Goal: Transaction & Acquisition: Purchase product/service

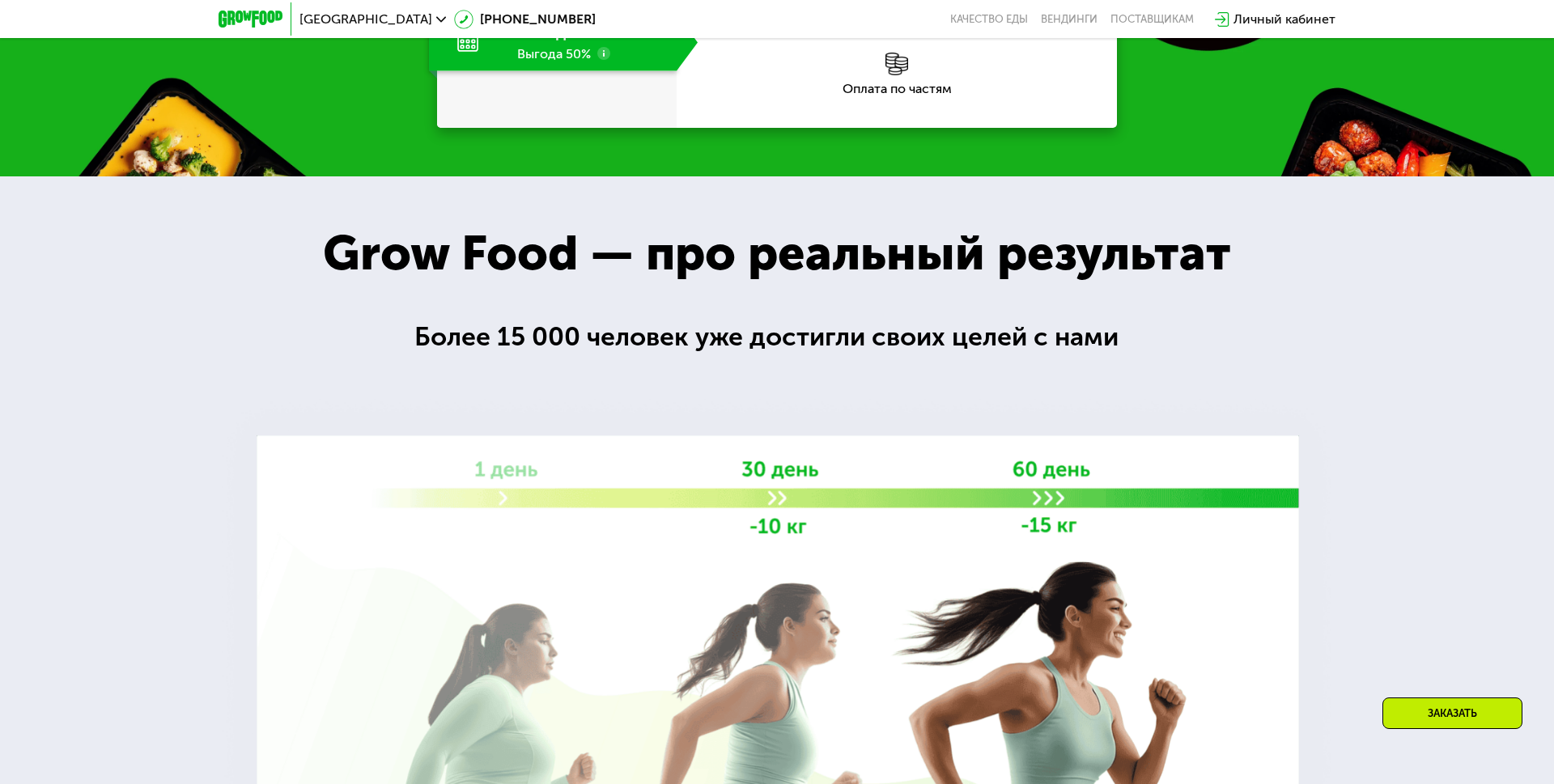
scroll to position [1622, 0]
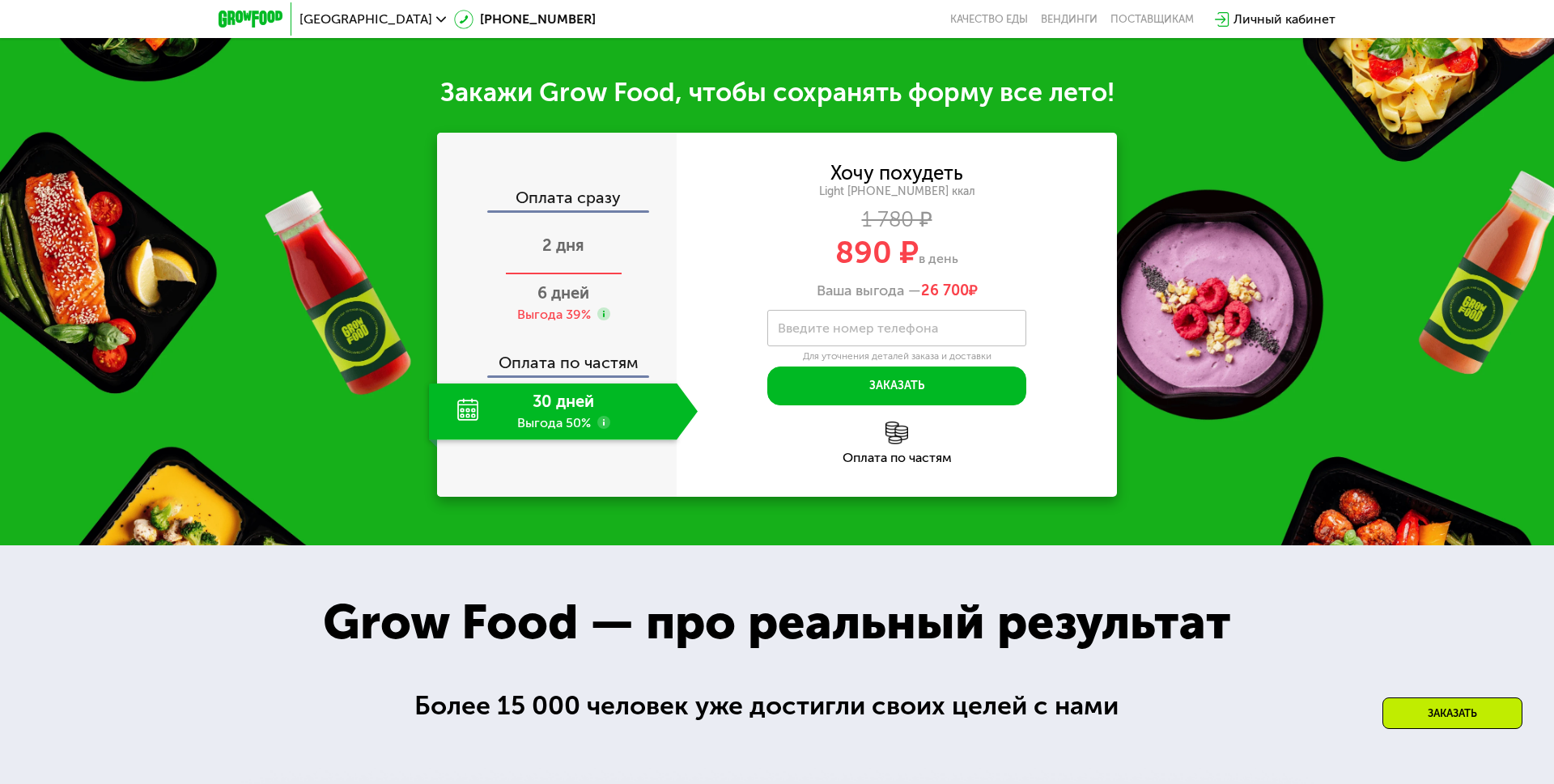
click at [548, 275] on div "2 дня" at bounding box center [563, 247] width 269 height 56
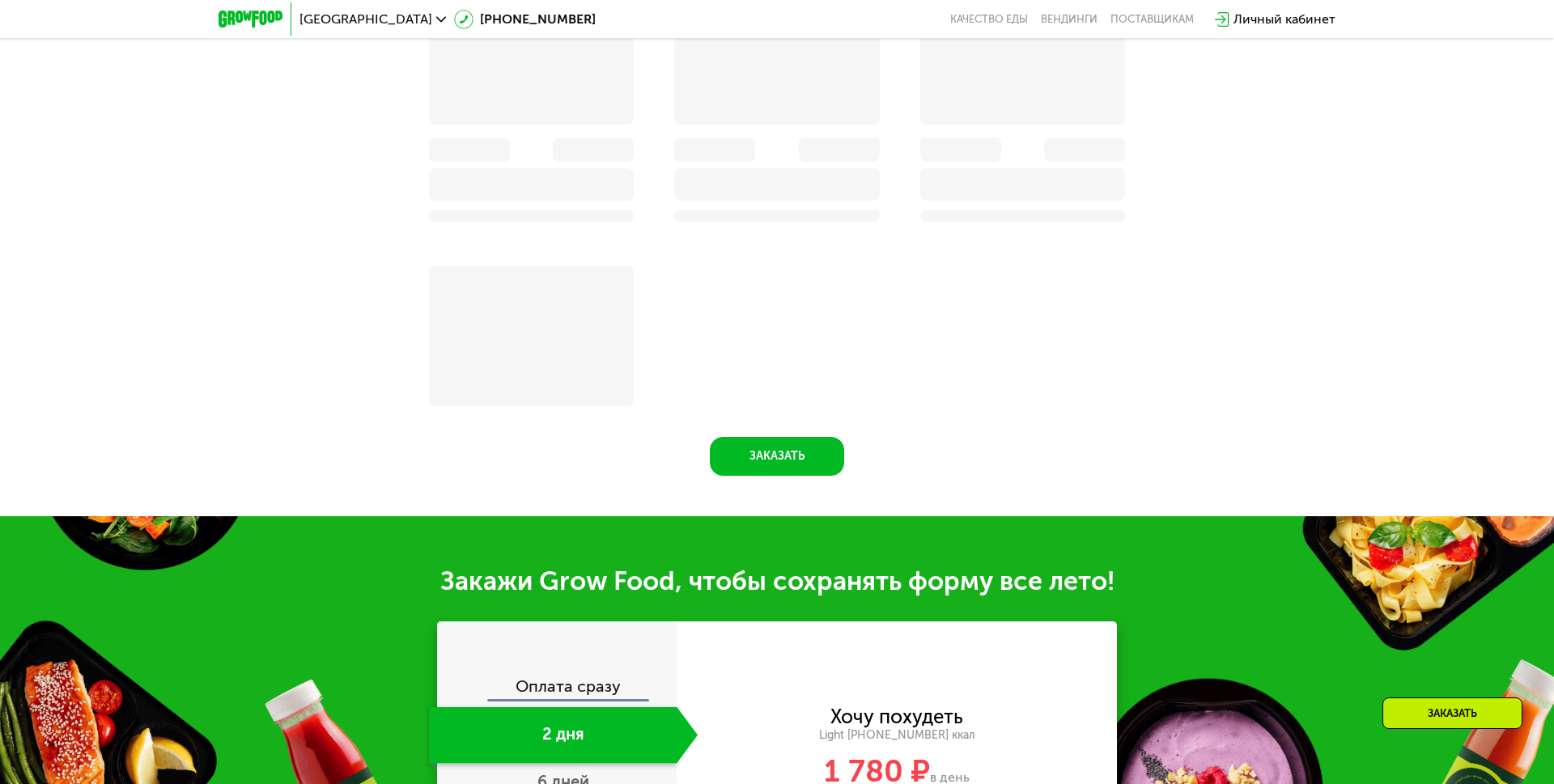
scroll to position [1969, 0]
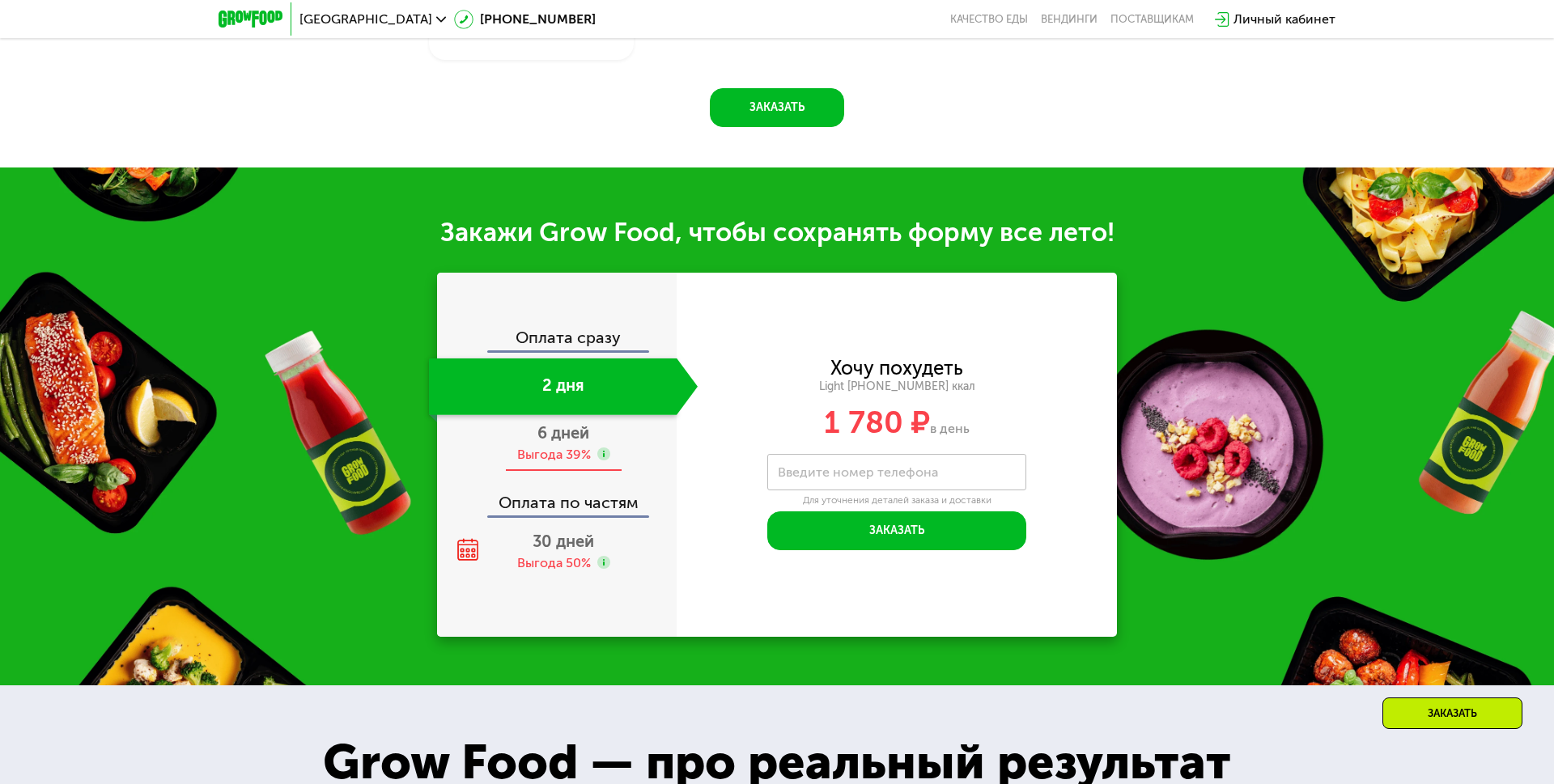
click at [561, 449] on div "Выгода 39%" at bounding box center [554, 455] width 74 height 18
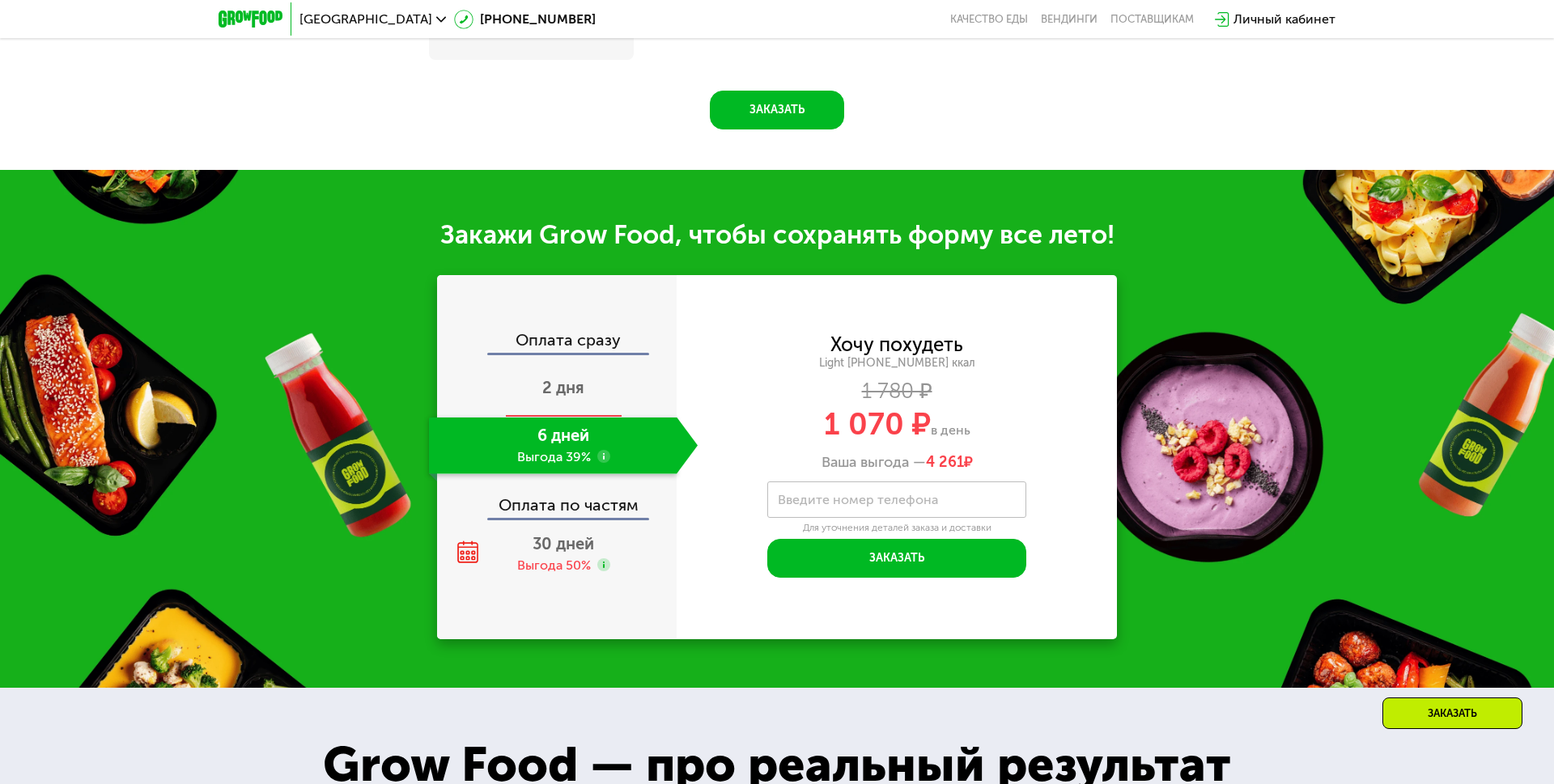
click at [559, 387] on span "2 дня" at bounding box center [564, 388] width 42 height 19
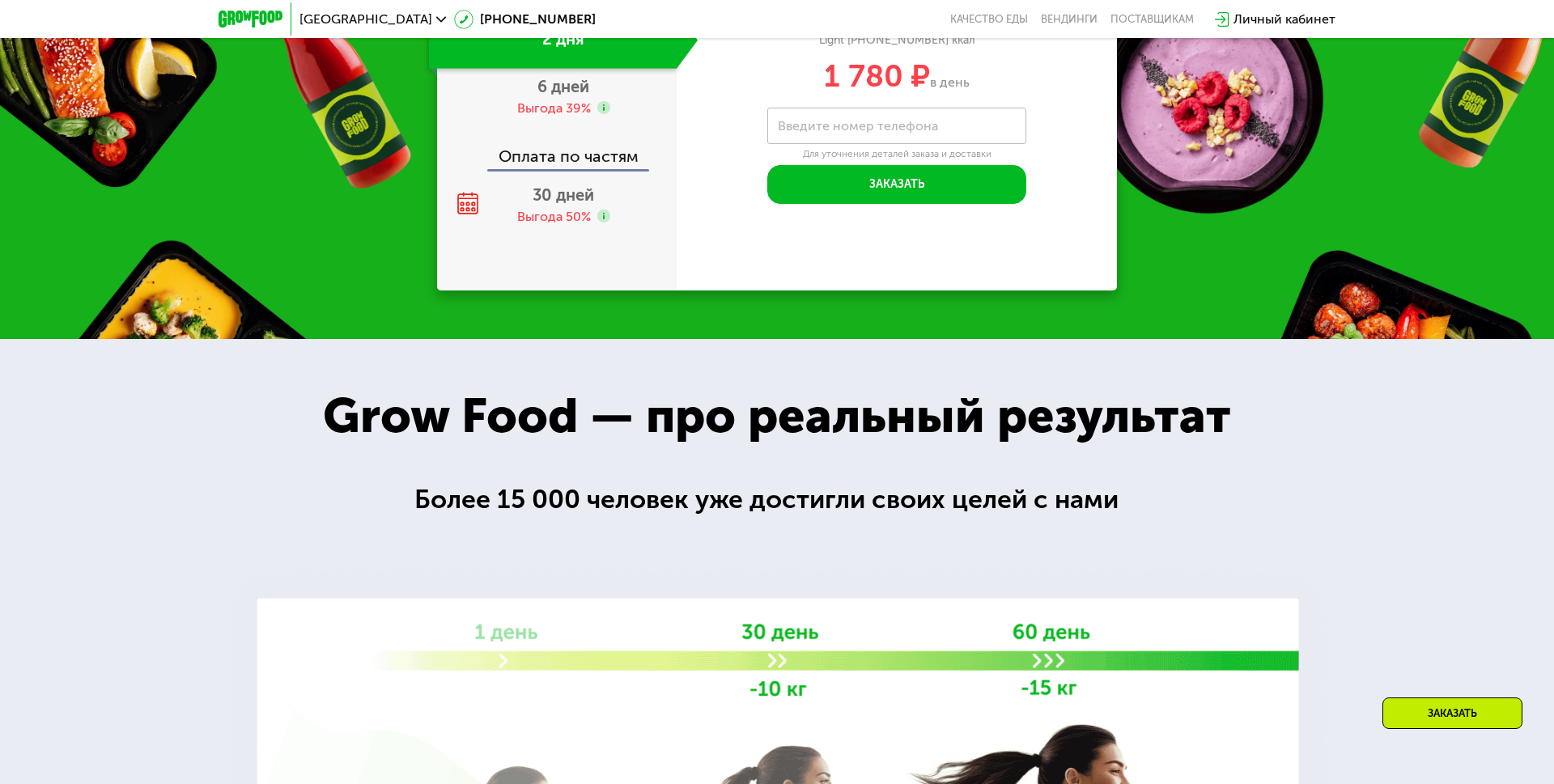
scroll to position [1622, 0]
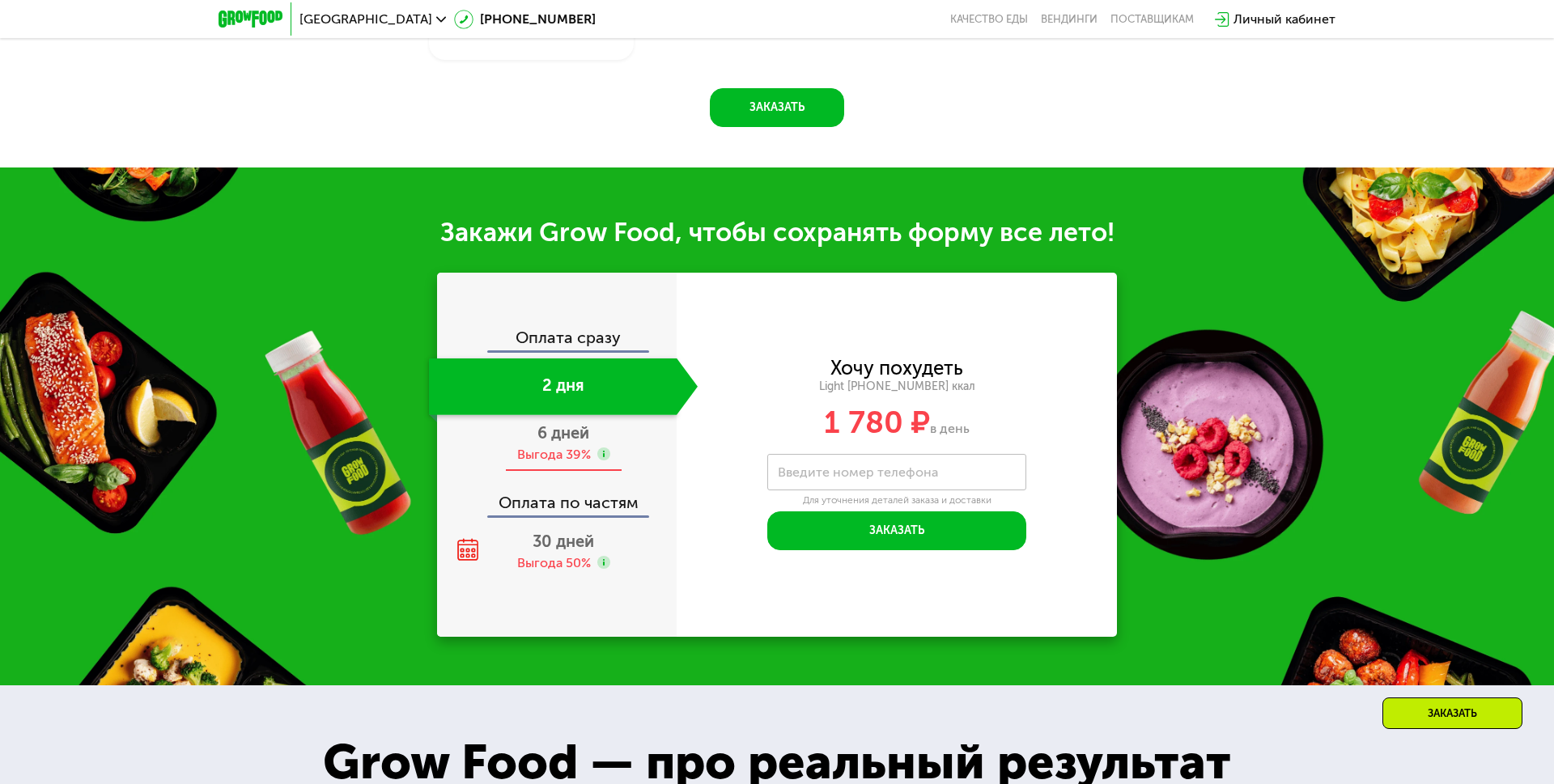
click at [563, 449] on div "Выгода 39%" at bounding box center [554, 455] width 74 height 18
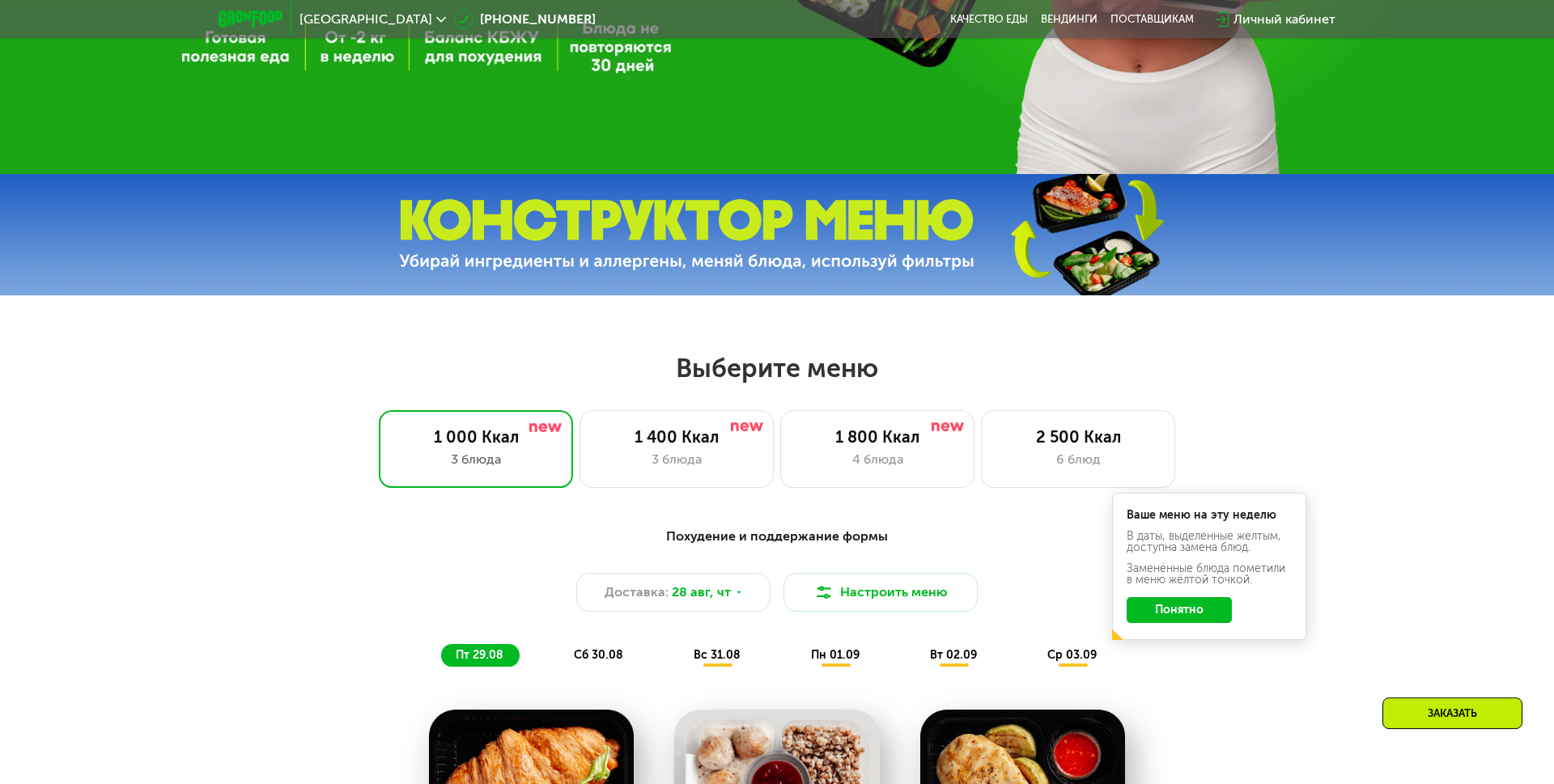
scroll to position [514, 0]
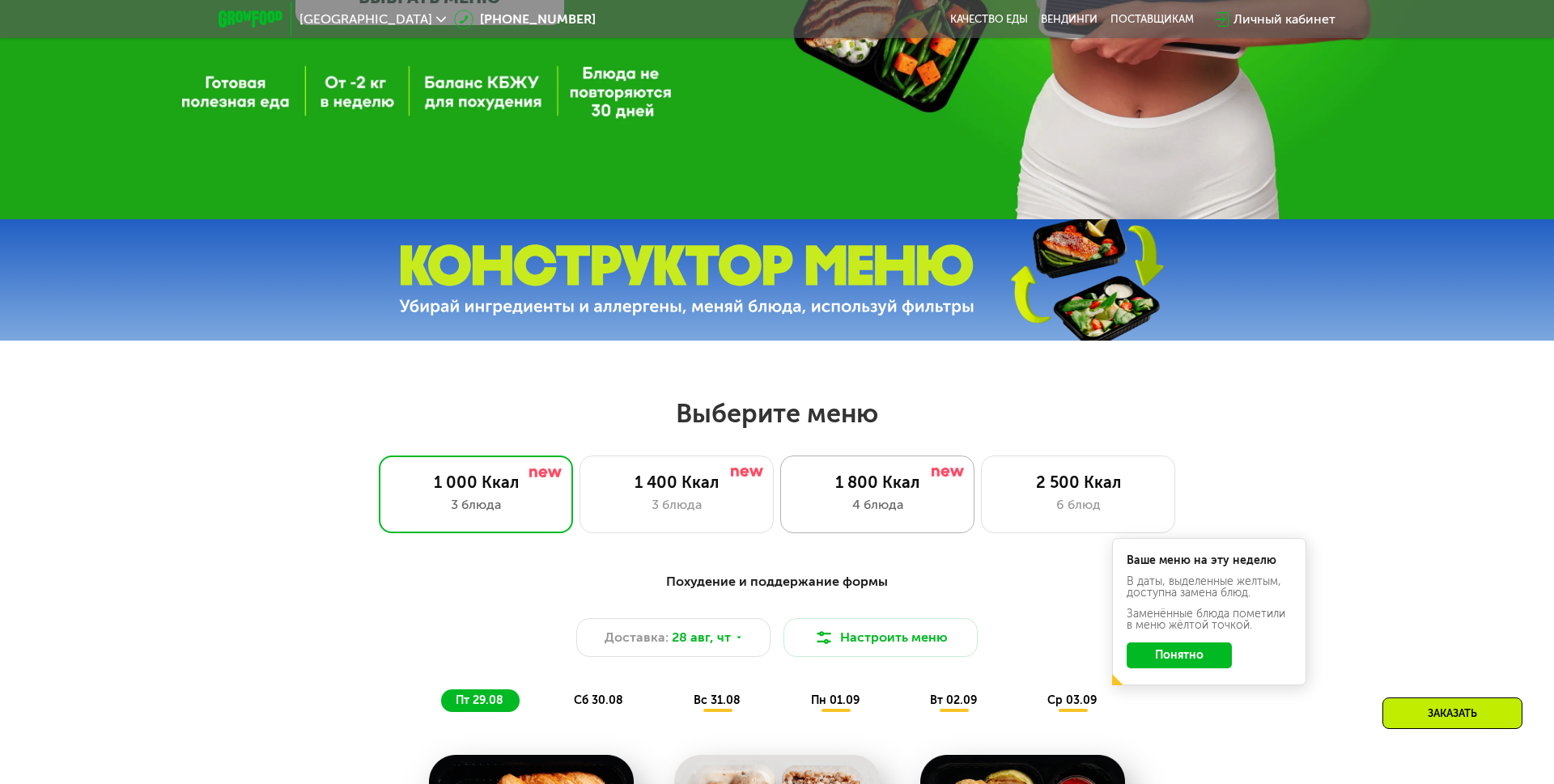
click at [910, 495] on div "4 блюда" at bounding box center [877, 505] width 160 height 19
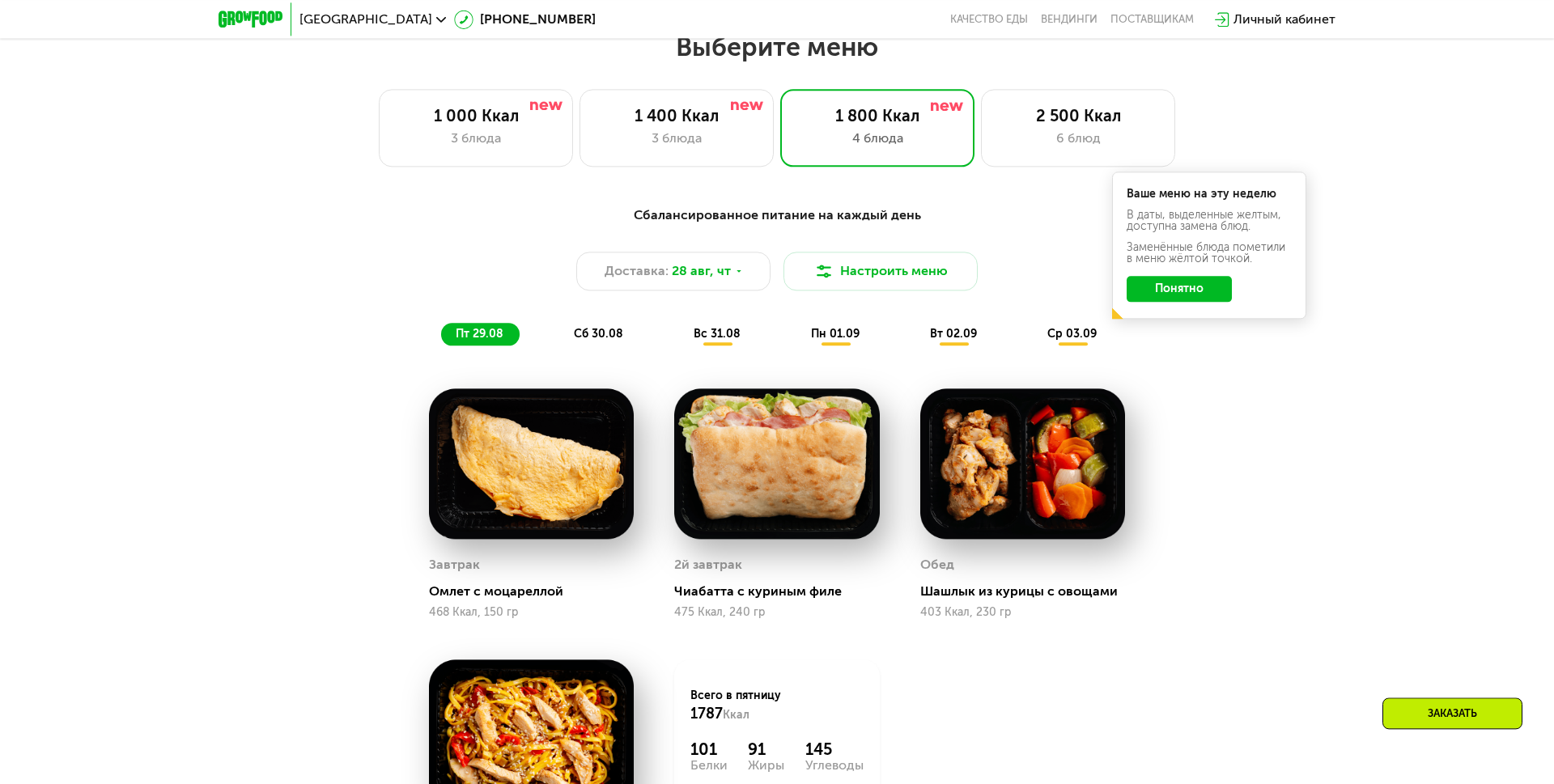
scroll to position [792, 0]
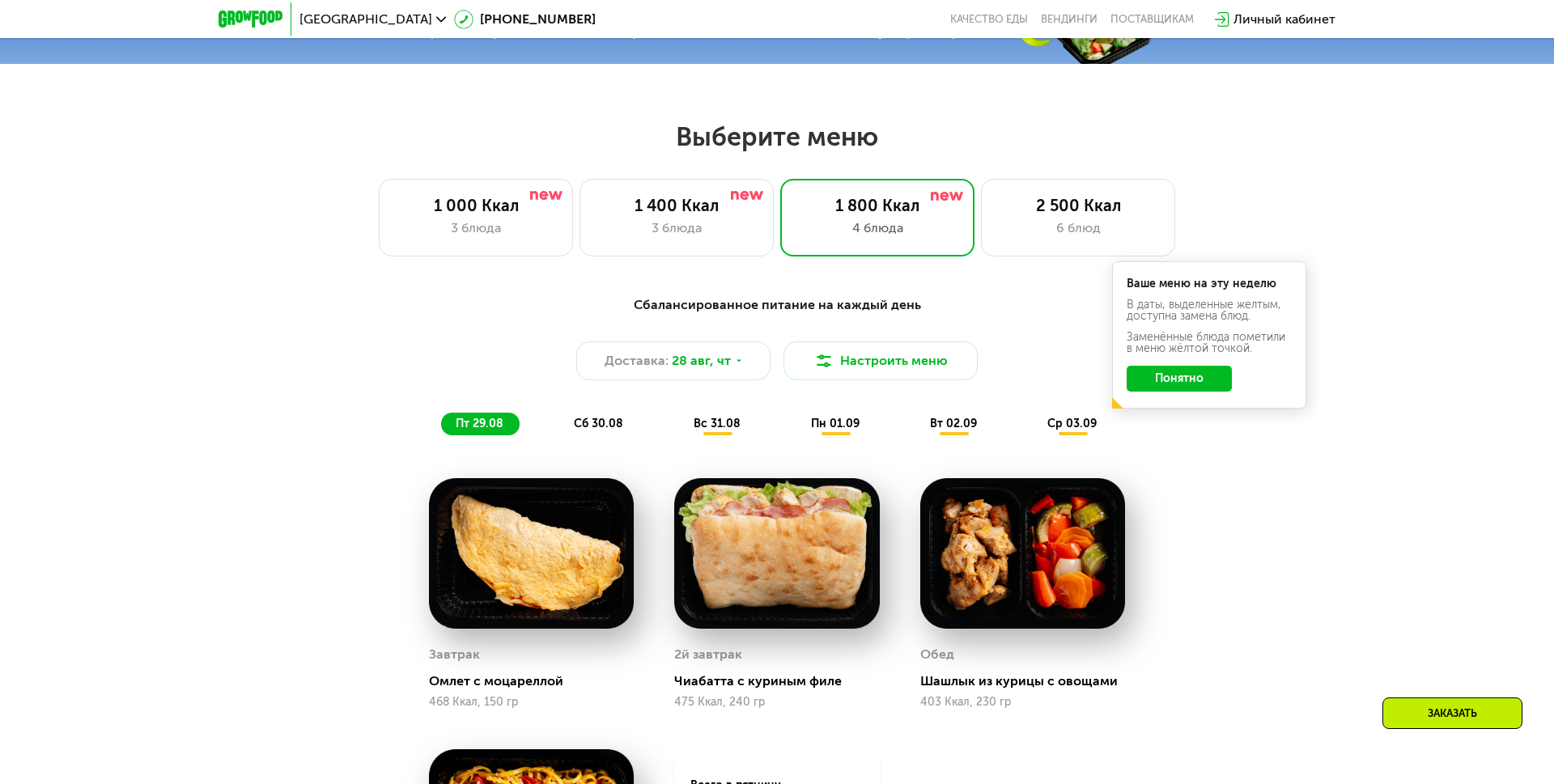
click at [1192, 380] on button "Понятно" at bounding box center [1179, 378] width 105 height 26
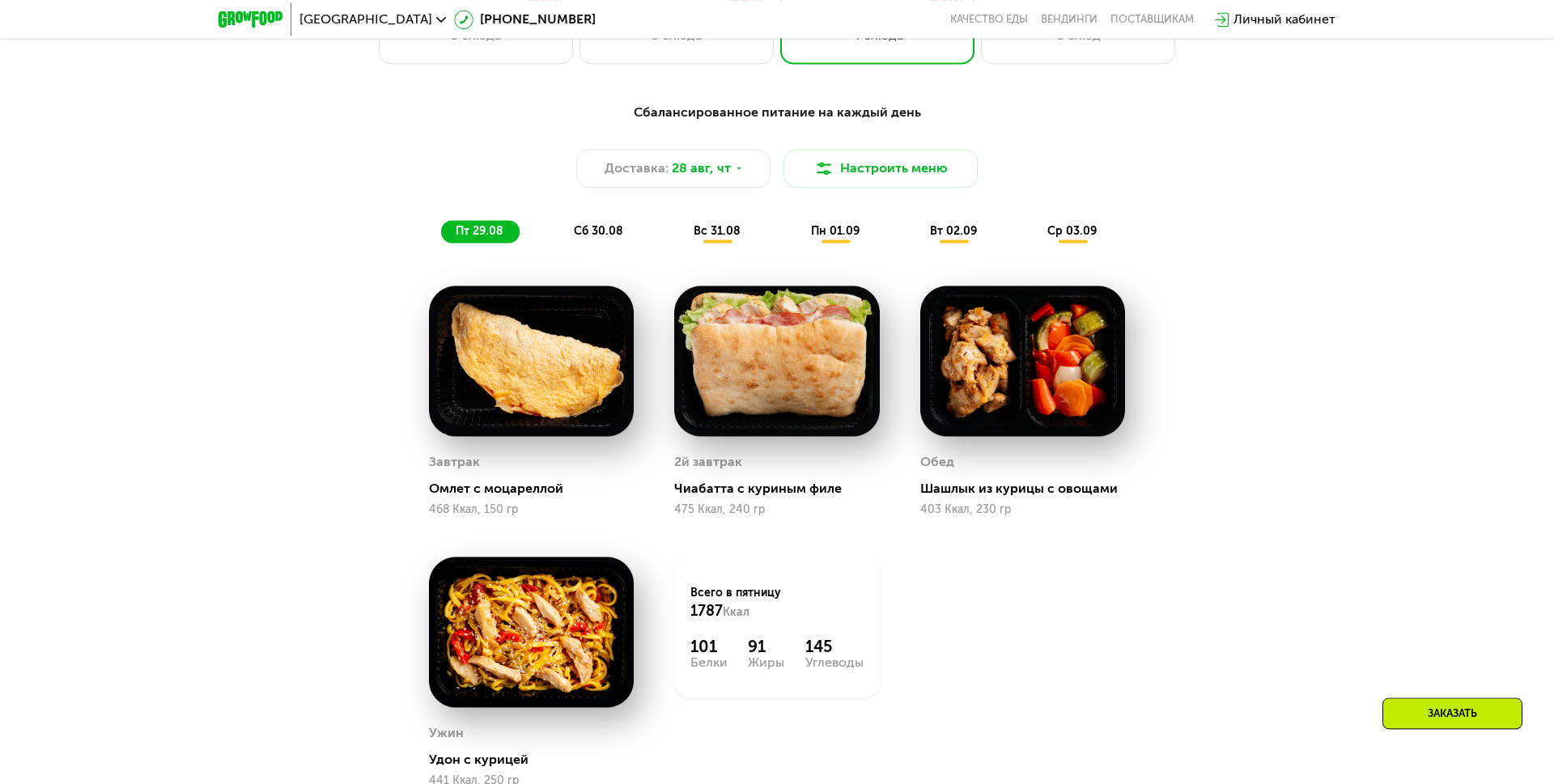
scroll to position [991, 0]
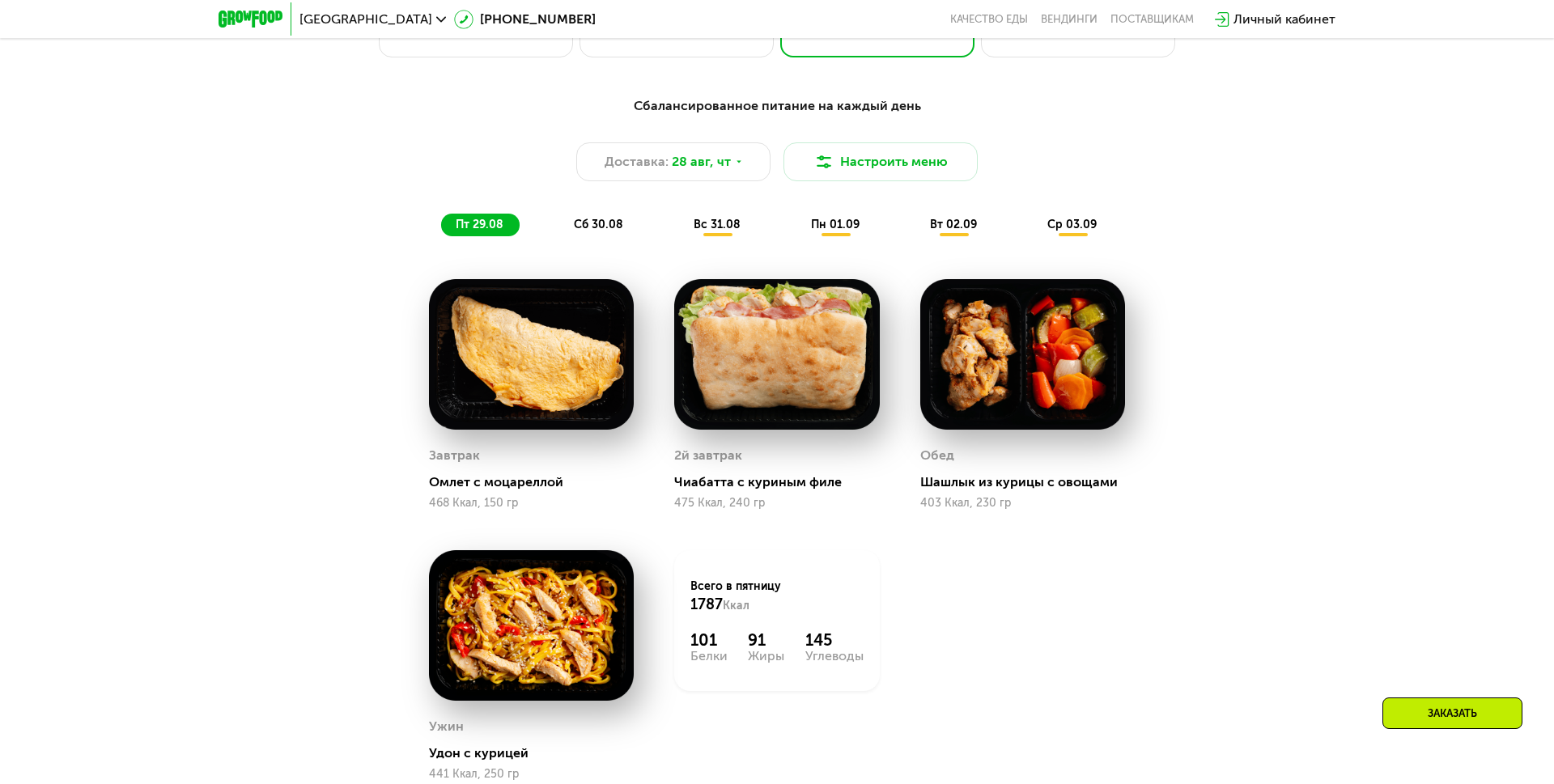
click at [612, 220] on span "сб 30.08" at bounding box center [598, 225] width 49 height 14
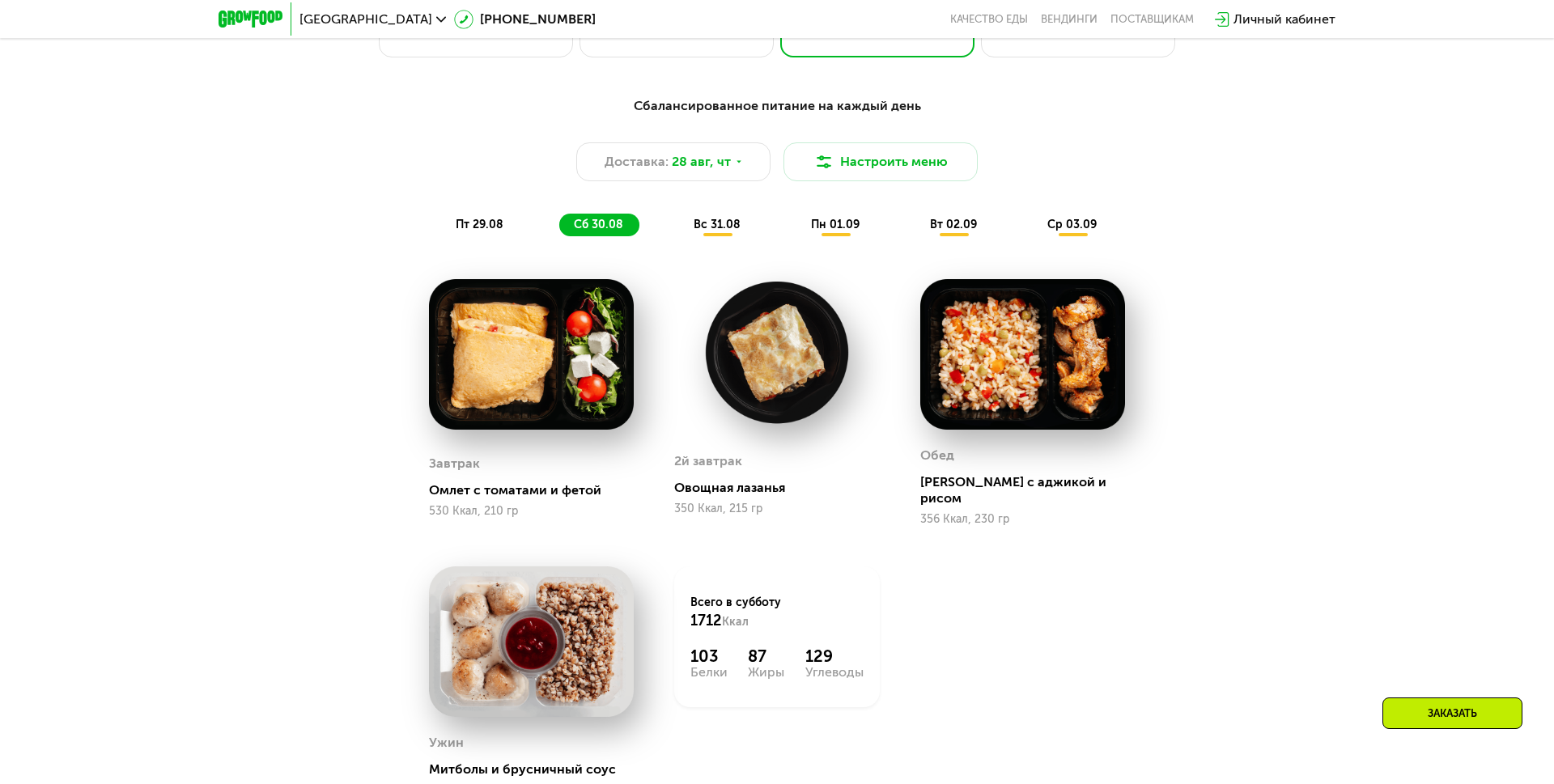
click at [713, 225] on span "вс 31.08" at bounding box center [716, 225] width 47 height 14
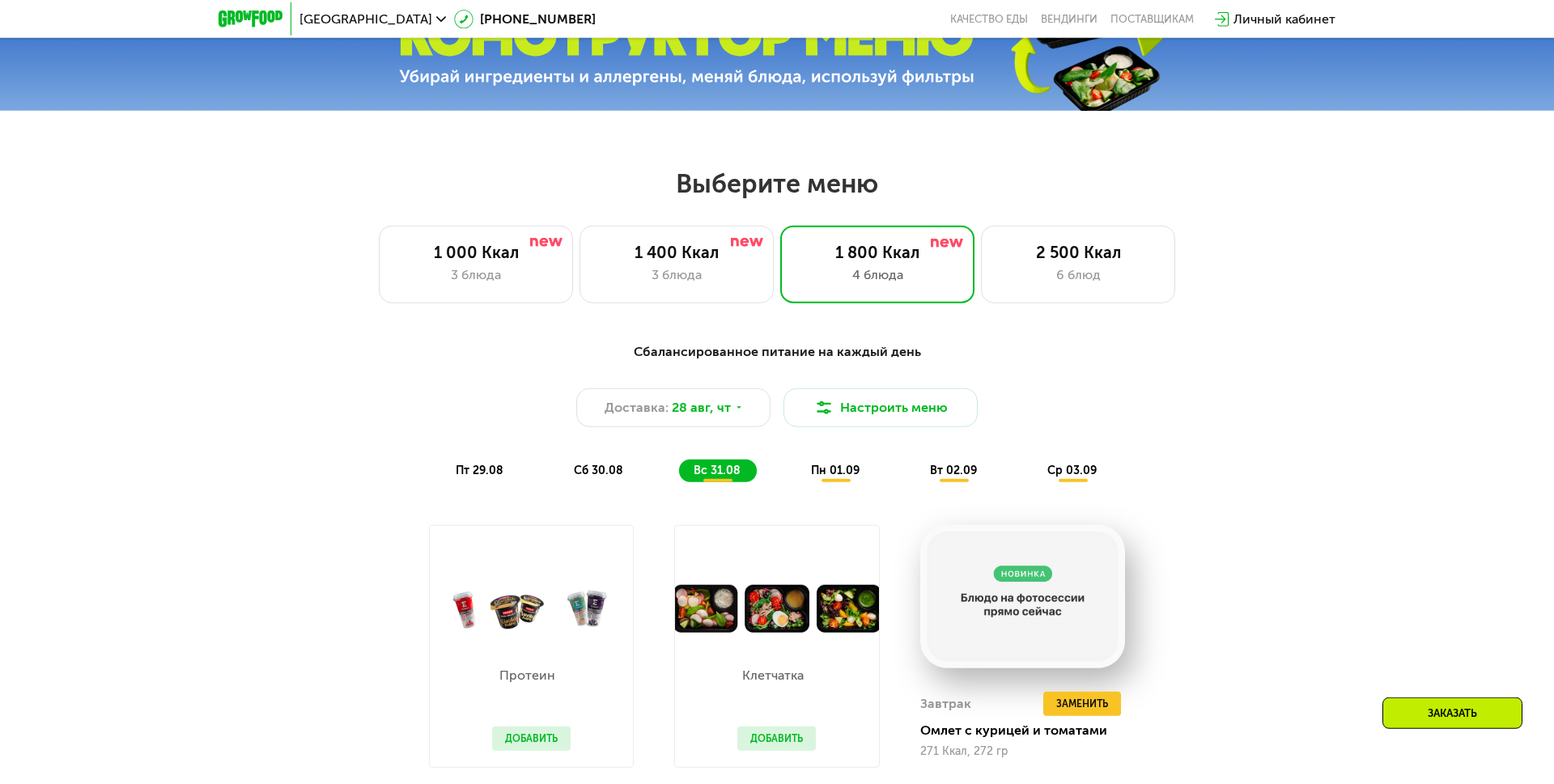
scroll to position [806, 0]
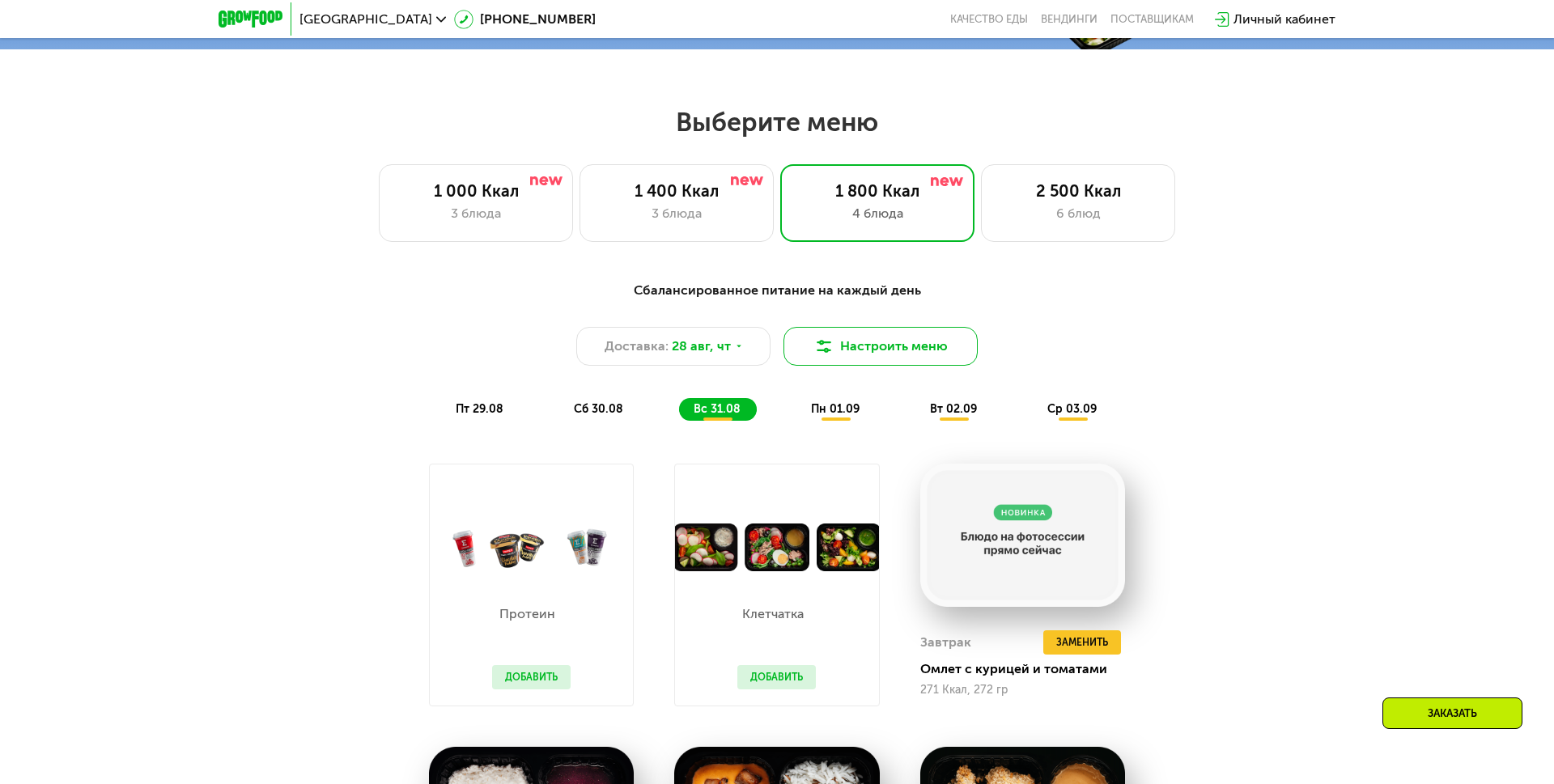
click at [933, 344] on button "Настроить меню" at bounding box center [880, 346] width 195 height 39
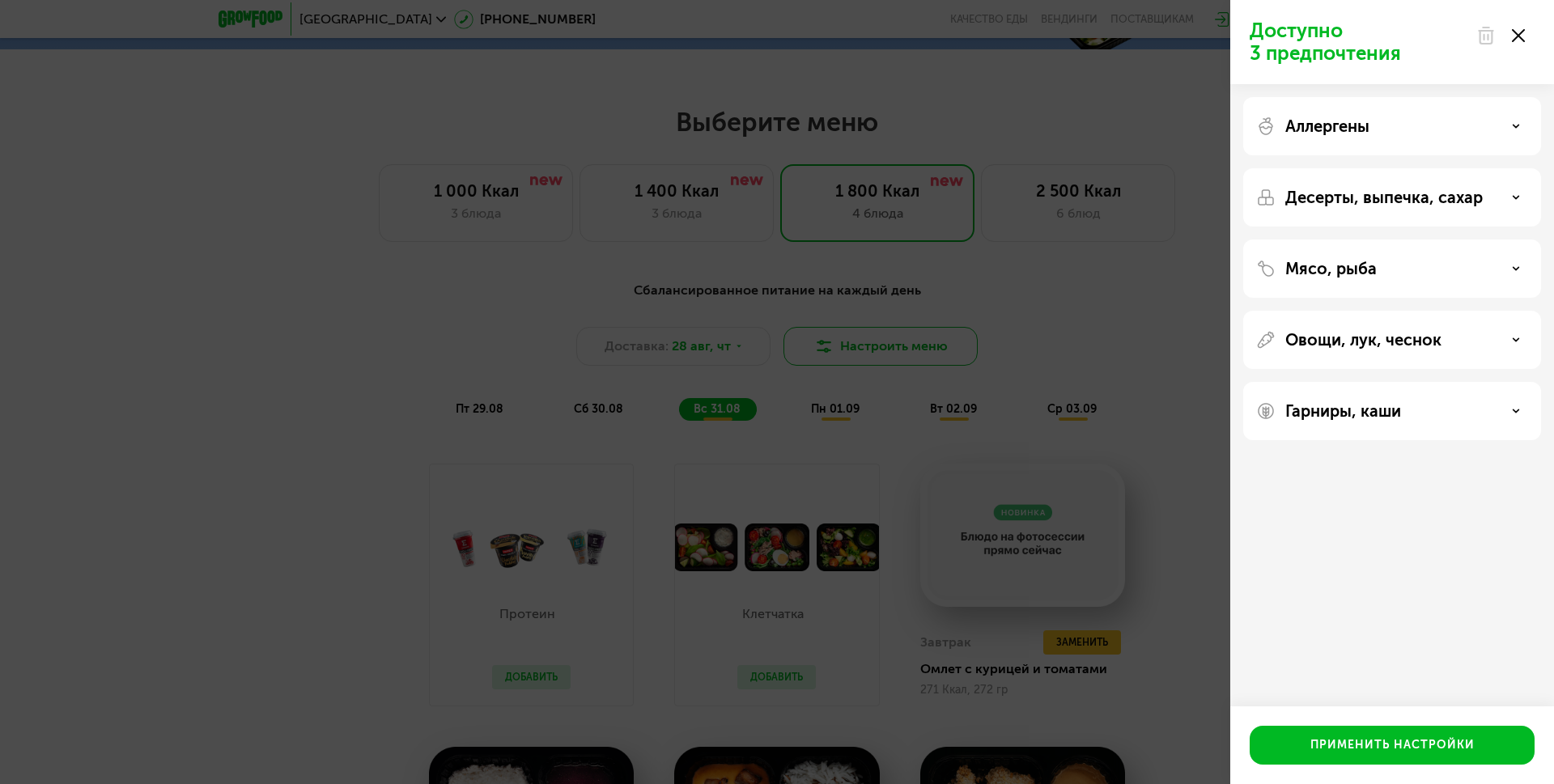
click at [933, 344] on div "Доступно 3 предпочтения Аллергены Десерты, выпечка, сахар Мясо, рыба Овощи, лук…" at bounding box center [777, 392] width 1554 height 784
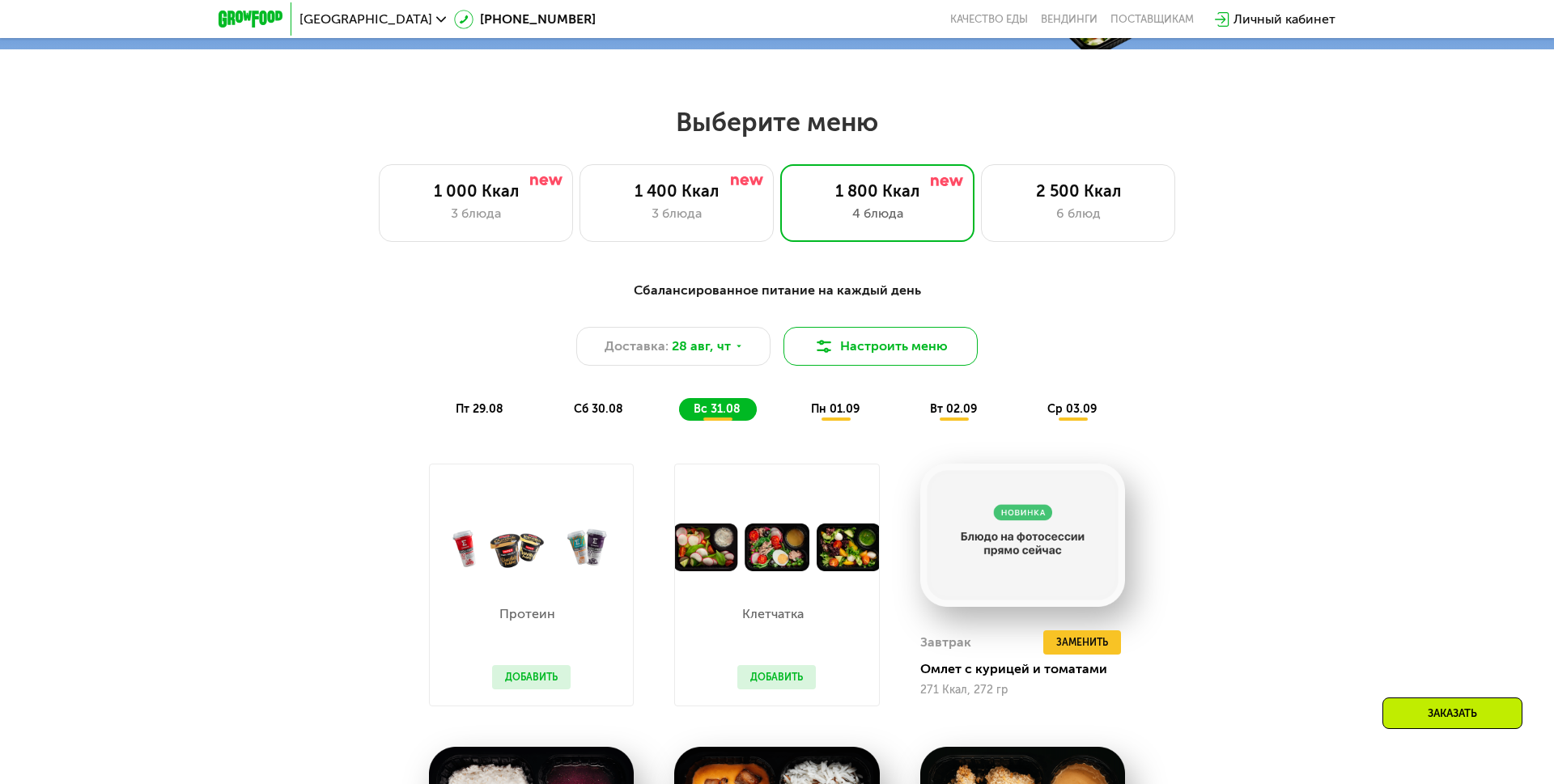
click at [938, 347] on button "Настроить меню" at bounding box center [880, 346] width 195 height 39
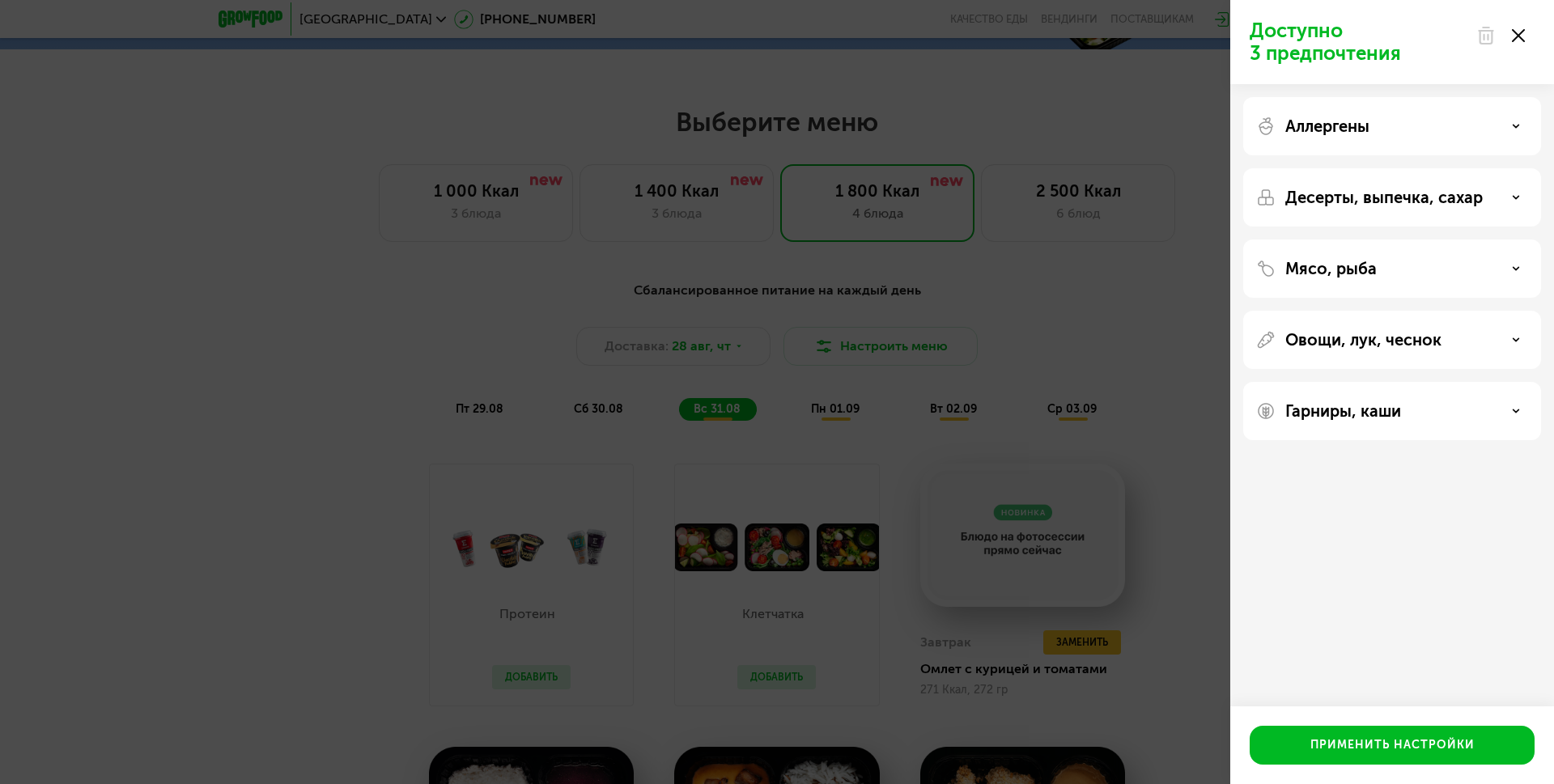
click at [1335, 129] on p "Аллергены" at bounding box center [1328, 126] width 85 height 19
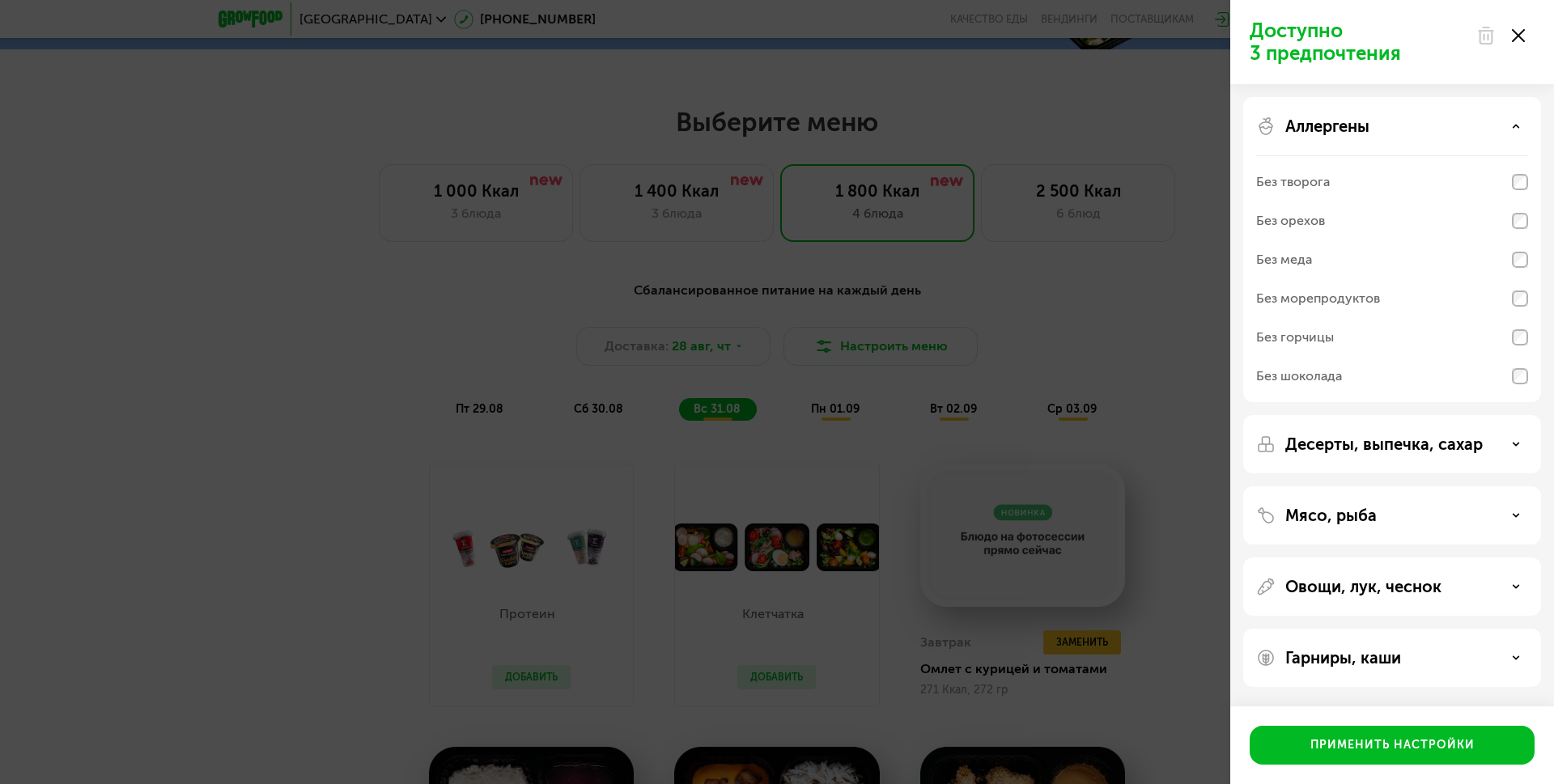
click at [1361, 240] on div "Без орехов" at bounding box center [1392, 260] width 272 height 39
click at [1279, 758] on button "Применить настройки" at bounding box center [1392, 745] width 285 height 39
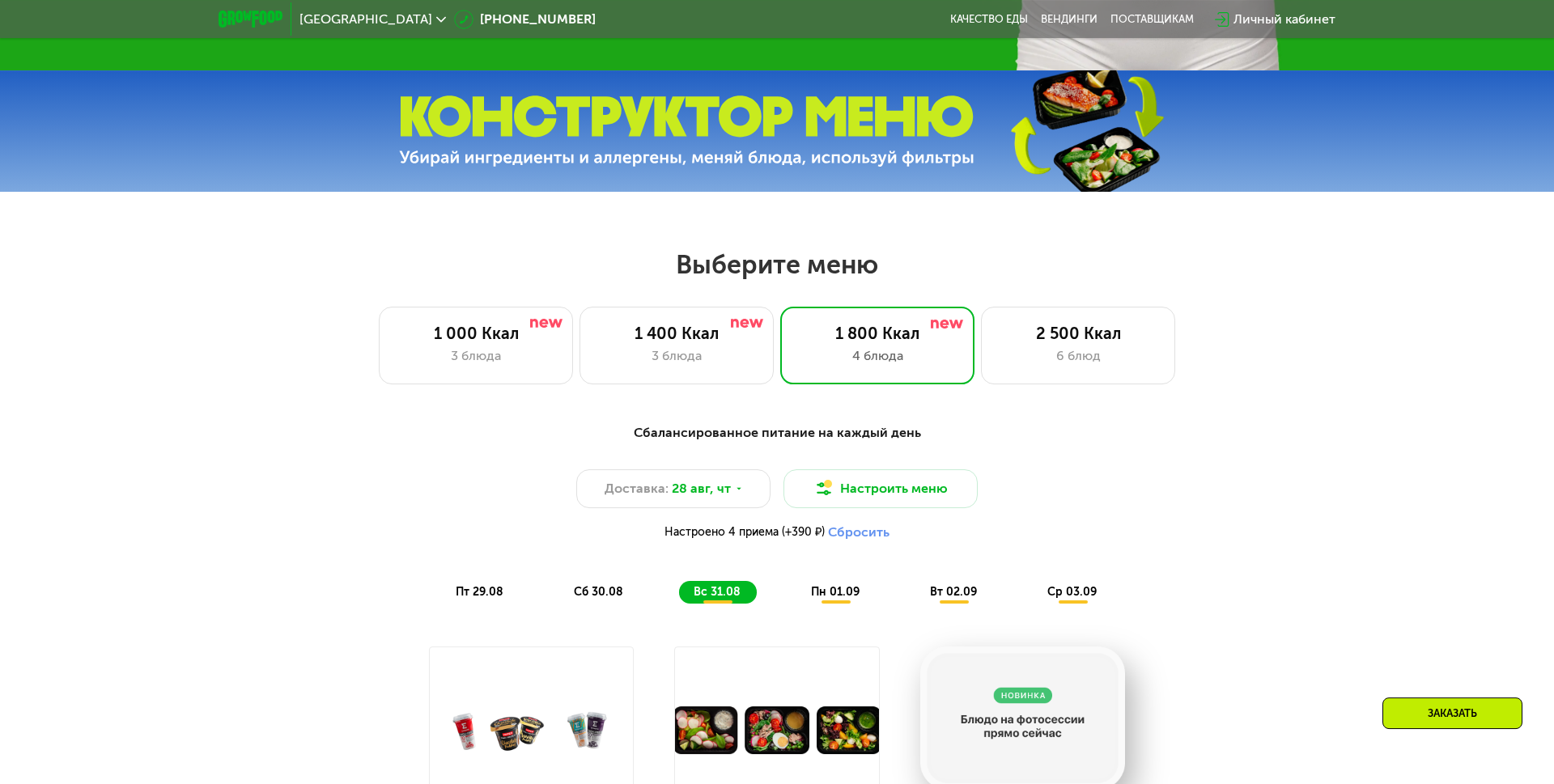
scroll to position [714, 0]
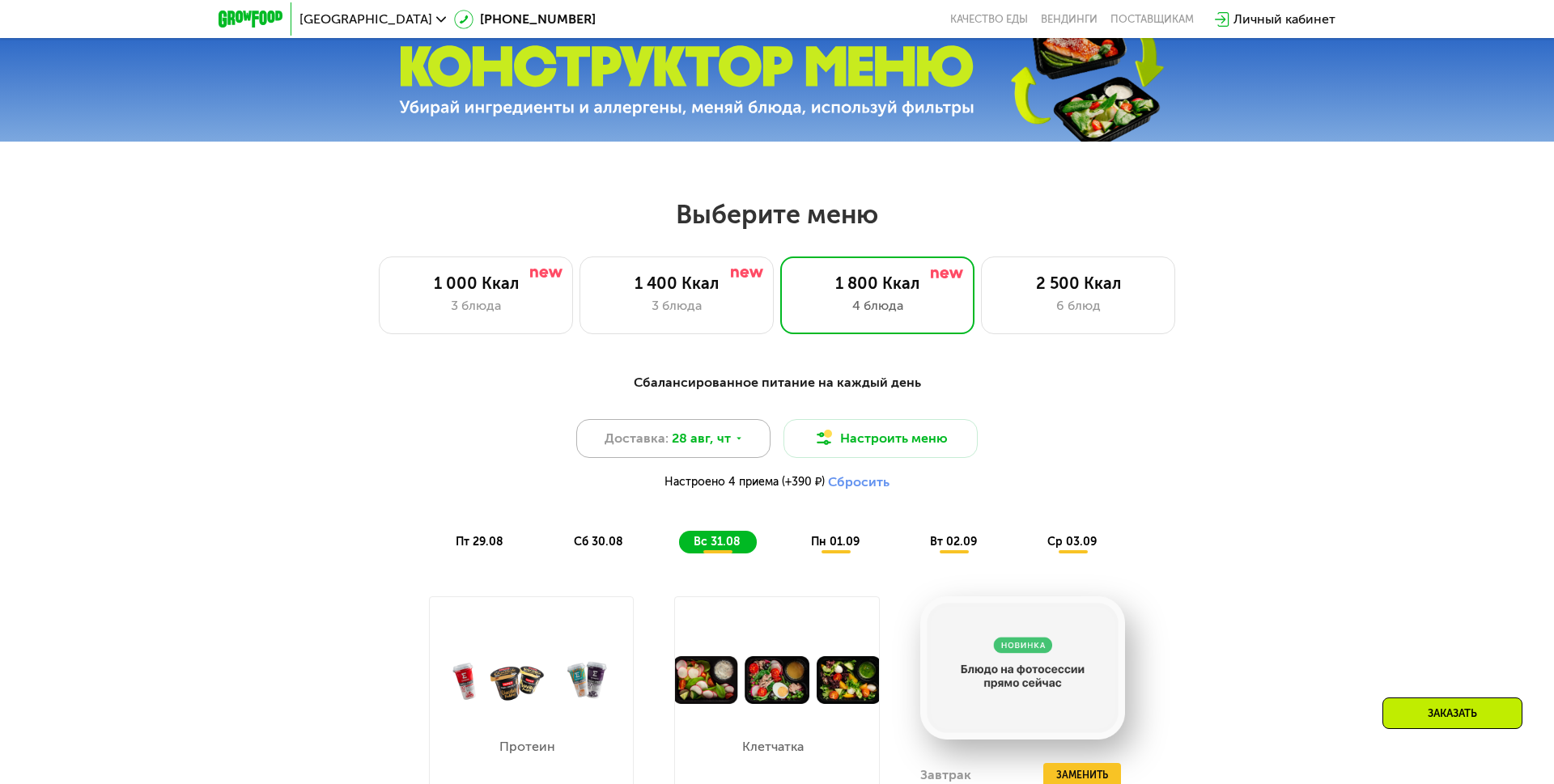
click at [692, 445] on span "28 авг, чт" at bounding box center [701, 439] width 59 height 19
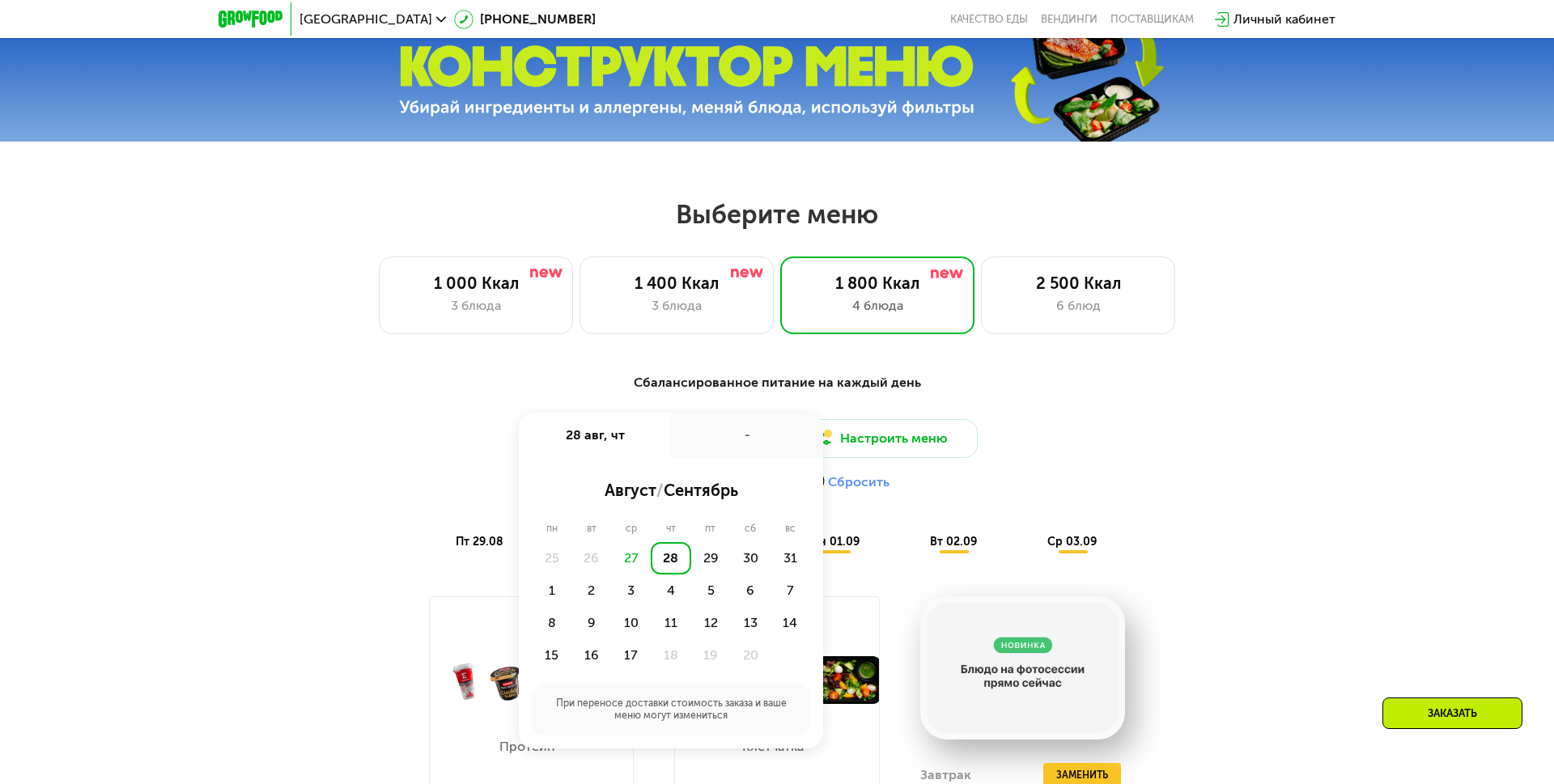
click at [621, 564] on div "27" at bounding box center [631, 558] width 40 height 33
click at [637, 558] on div "27" at bounding box center [631, 558] width 40 height 33
click at [1038, 470] on div "Доставка: [DATE] авг, чт - август / сентябрь пн вт ср чт пт сб вс 25 26 27 28 2…" at bounding box center [777, 459] width 958 height 79
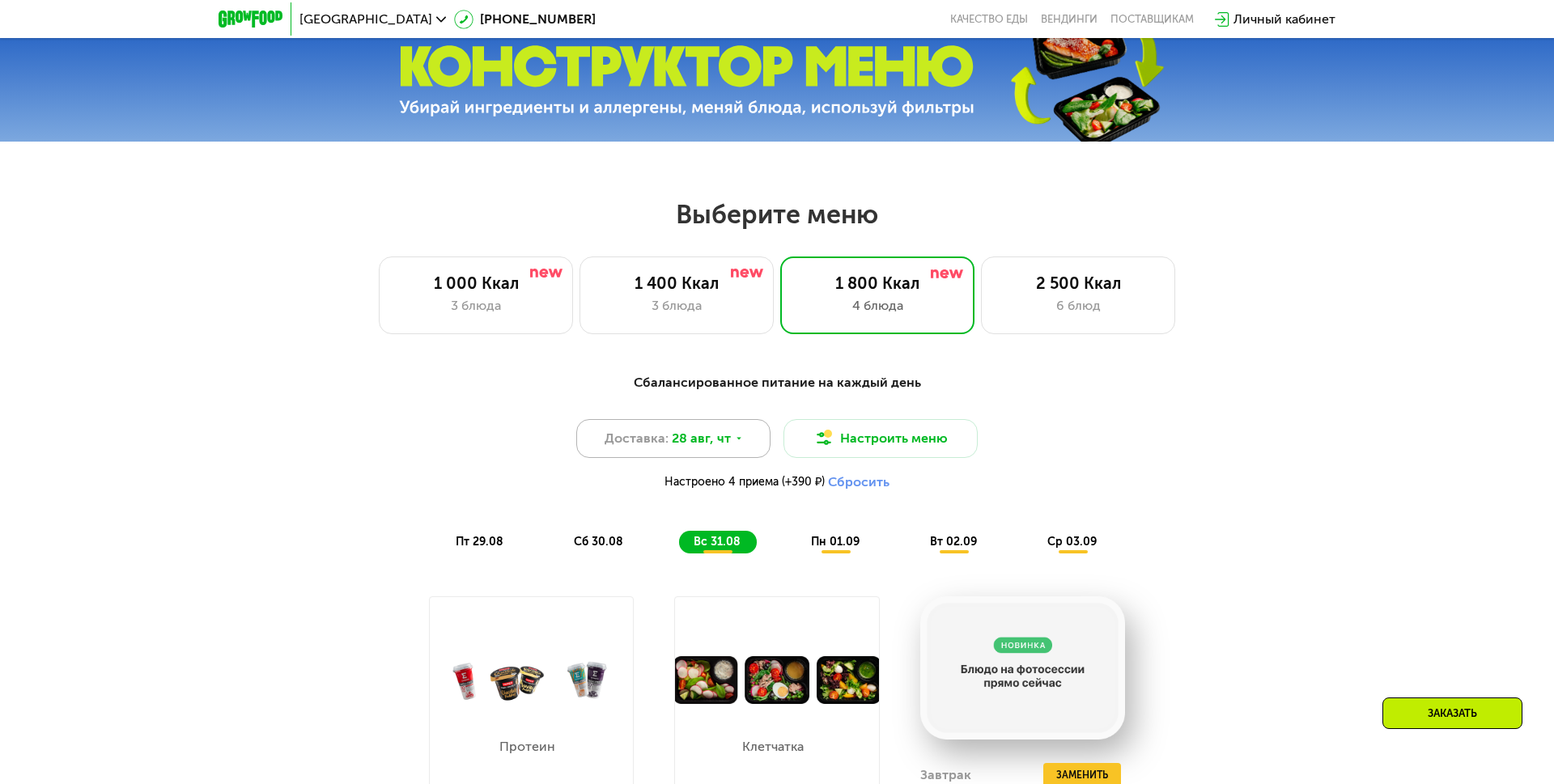
click at [718, 434] on span "28 авг, чт" at bounding box center [701, 439] width 59 height 19
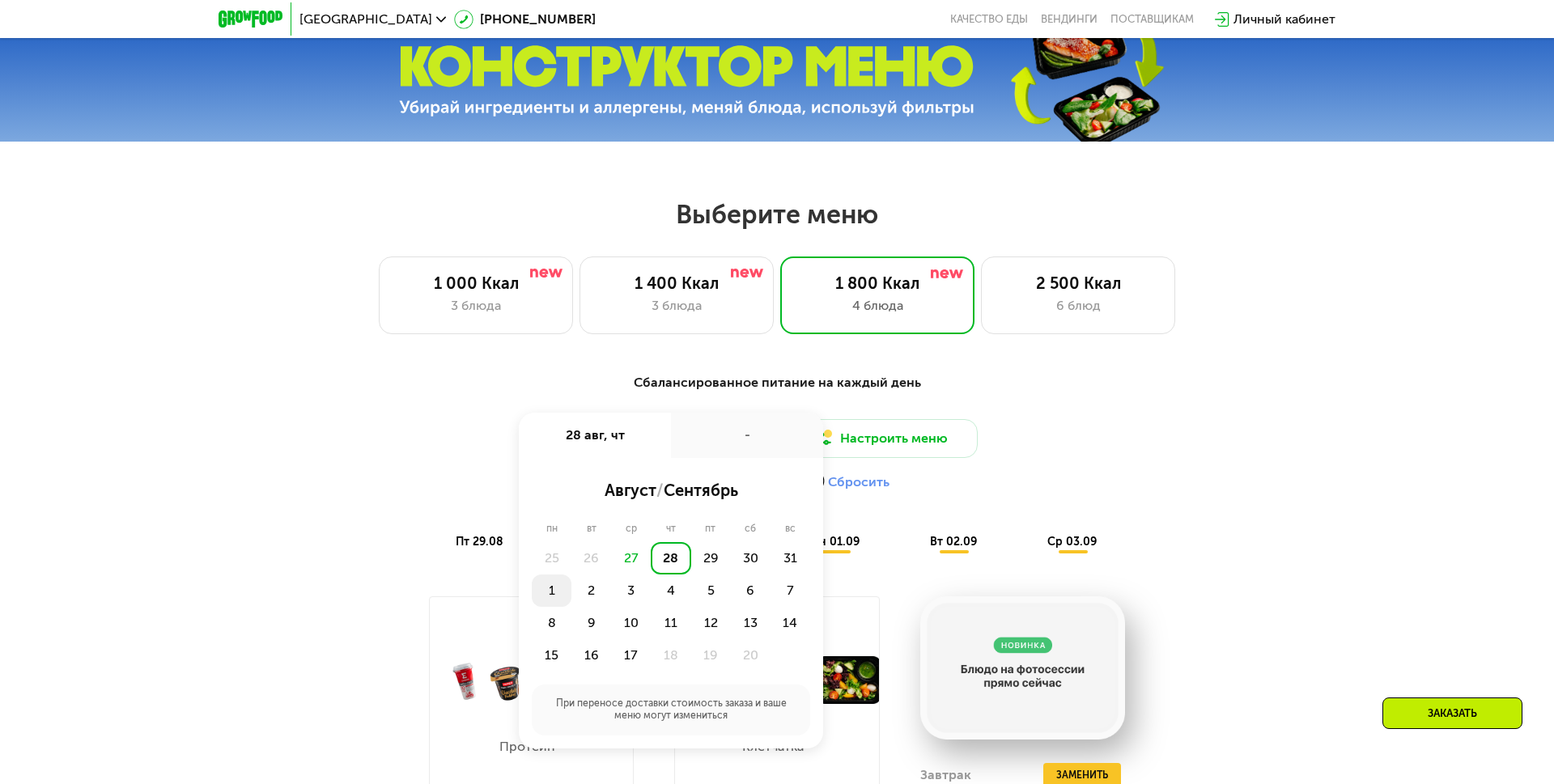
click at [572, 588] on div "1" at bounding box center [591, 590] width 40 height 33
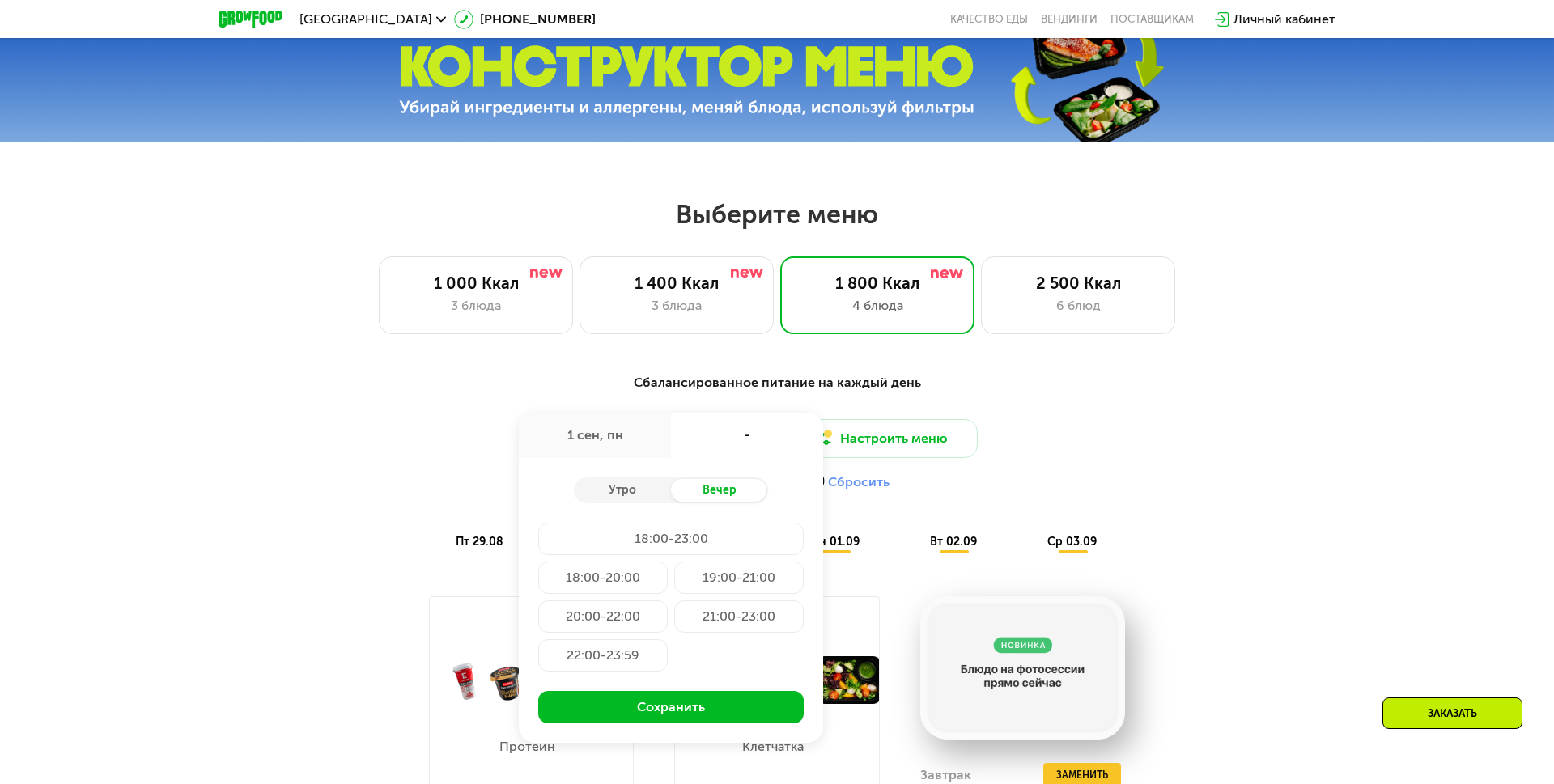
click at [649, 562] on div "18:00-23:00" at bounding box center [603, 578] width 130 height 33
click at [663, 542] on div "18:00-23:00" at bounding box center [670, 539] width 265 height 33
click at [906, 408] on div "Сбалансированное питание на каждый день Доставка: [DATE] [DATE] 18:00-23:00 Утр…" at bounding box center [777, 463] width 958 height 181
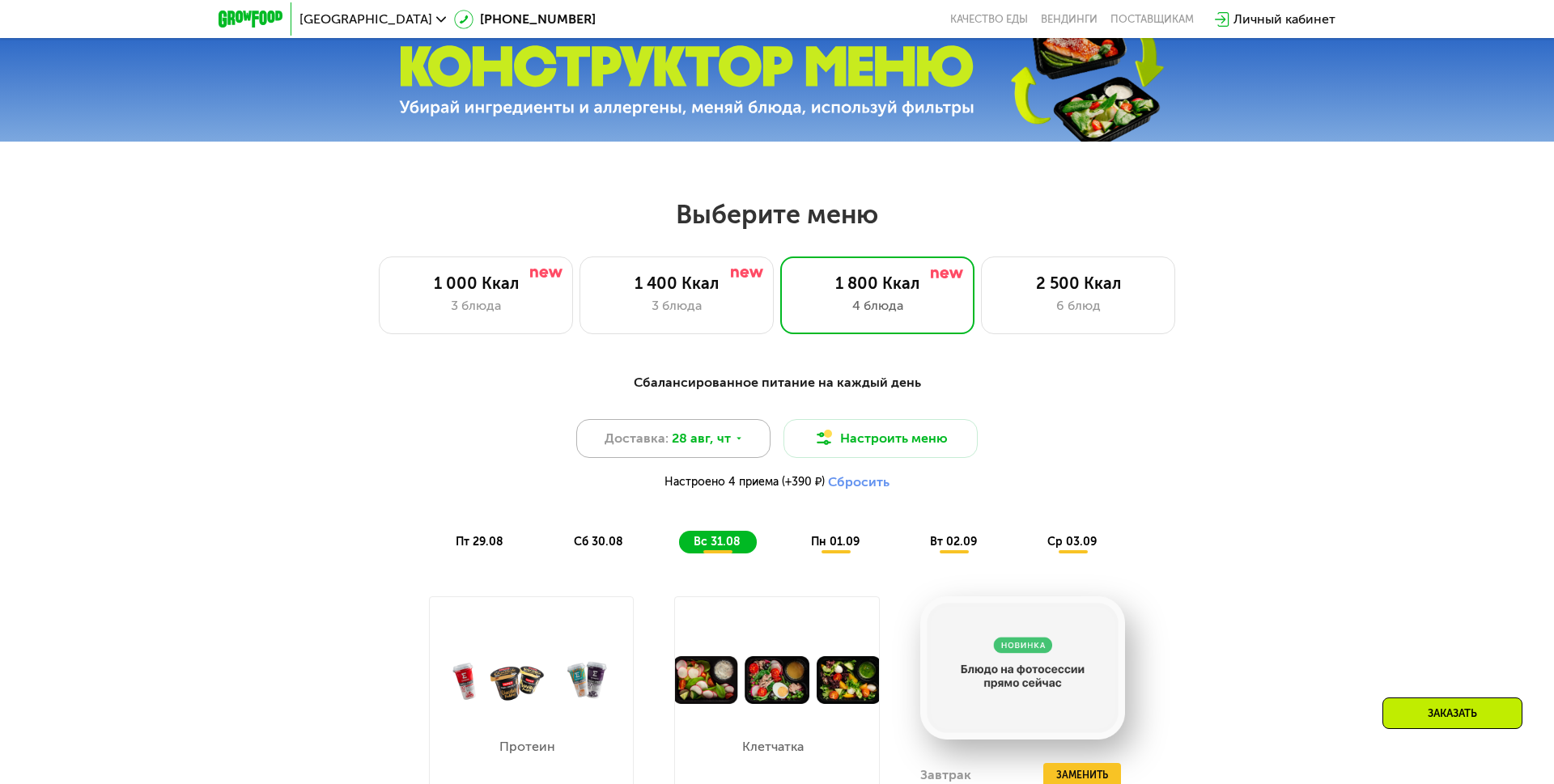
click at [743, 433] on div "Доставка: [DATE]" at bounding box center [673, 439] width 195 height 39
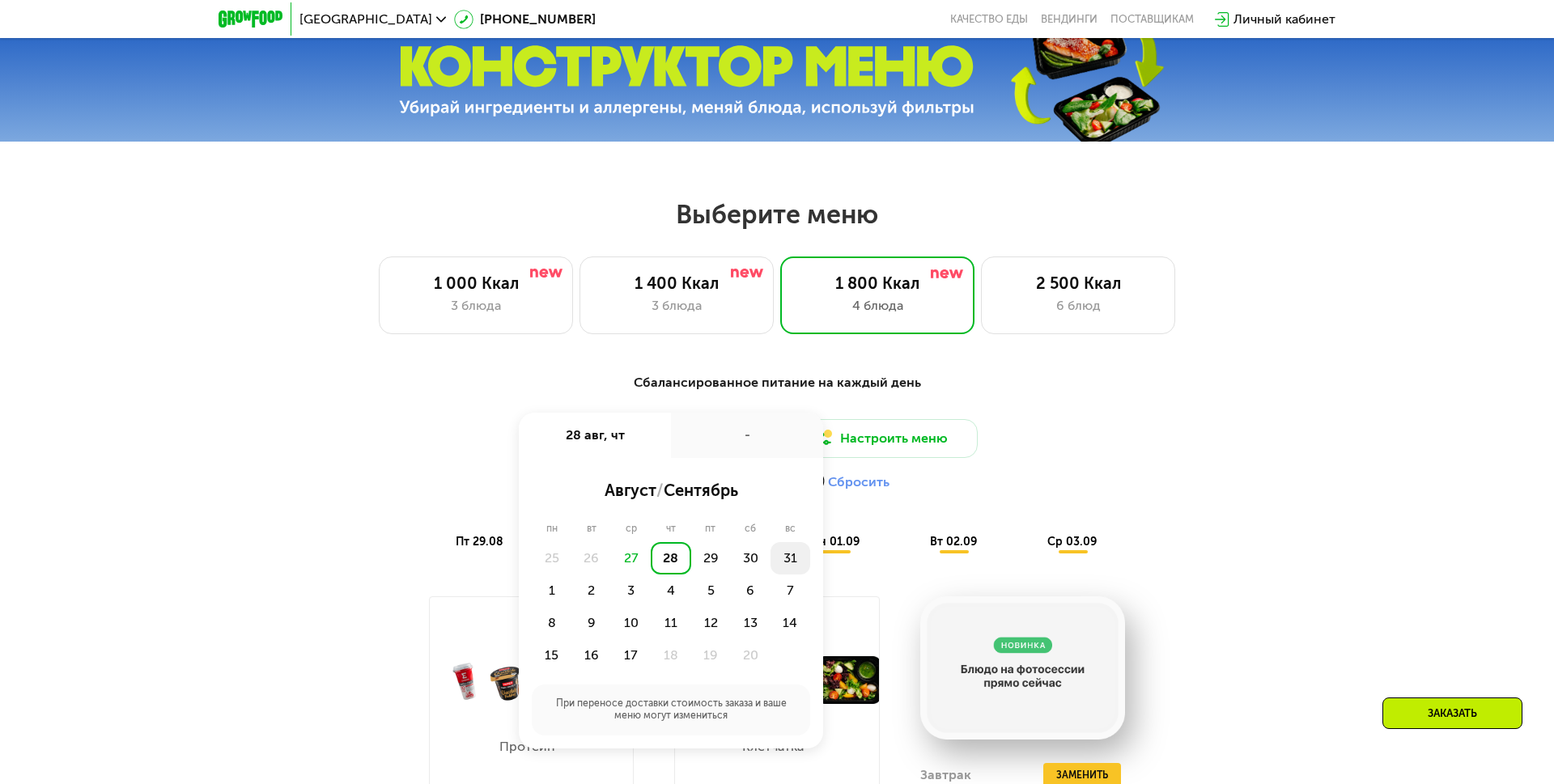
click at [572, 574] on div "31" at bounding box center [551, 590] width 40 height 33
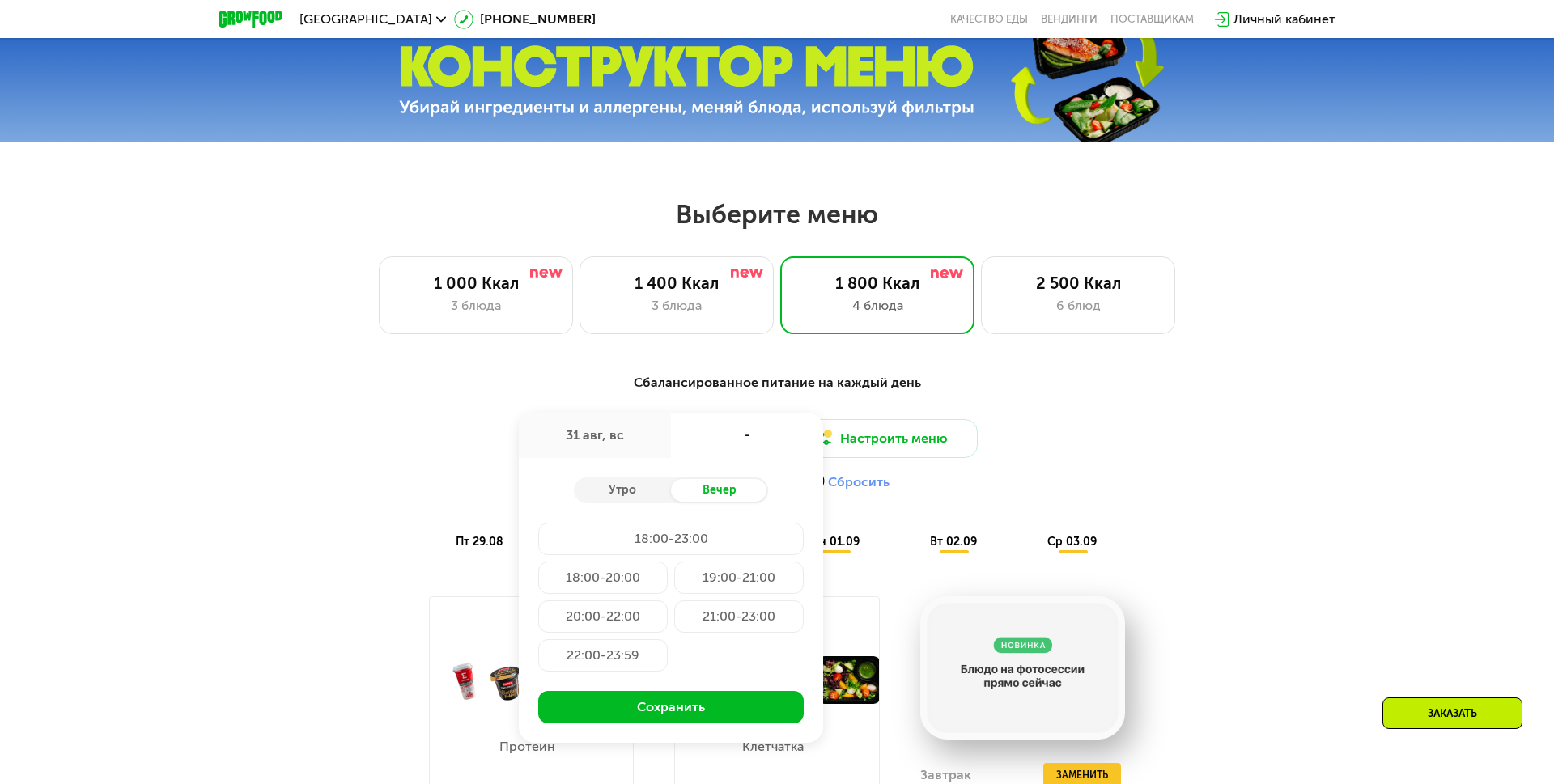
click at [1054, 424] on div "Доставка: [DATE] авг, вс - Утро Вечер 18:00-23:00 18:00-20:00 19:00-21:00 20:00…" at bounding box center [777, 459] width 958 height 79
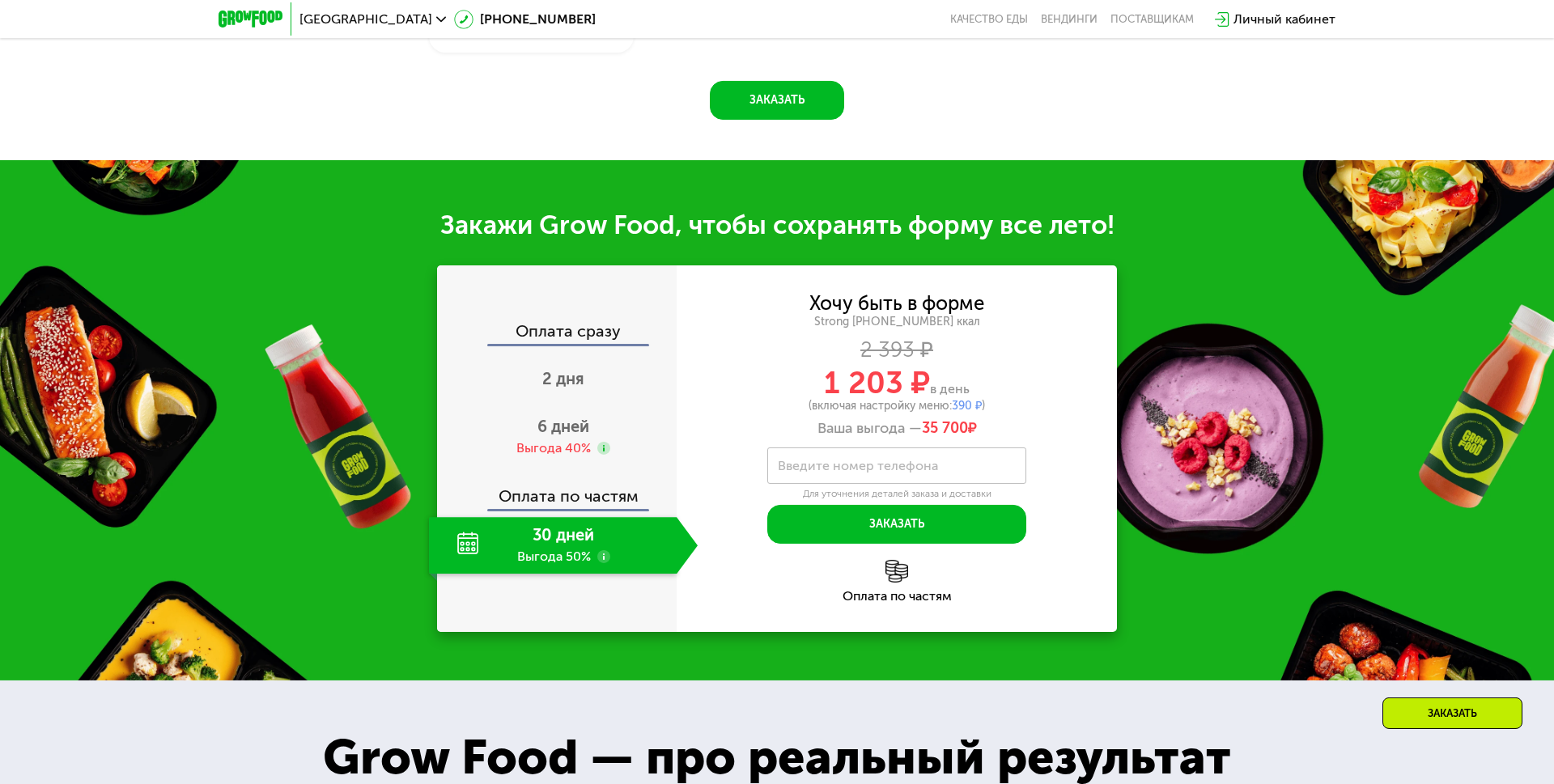
scroll to position [1913, 0]
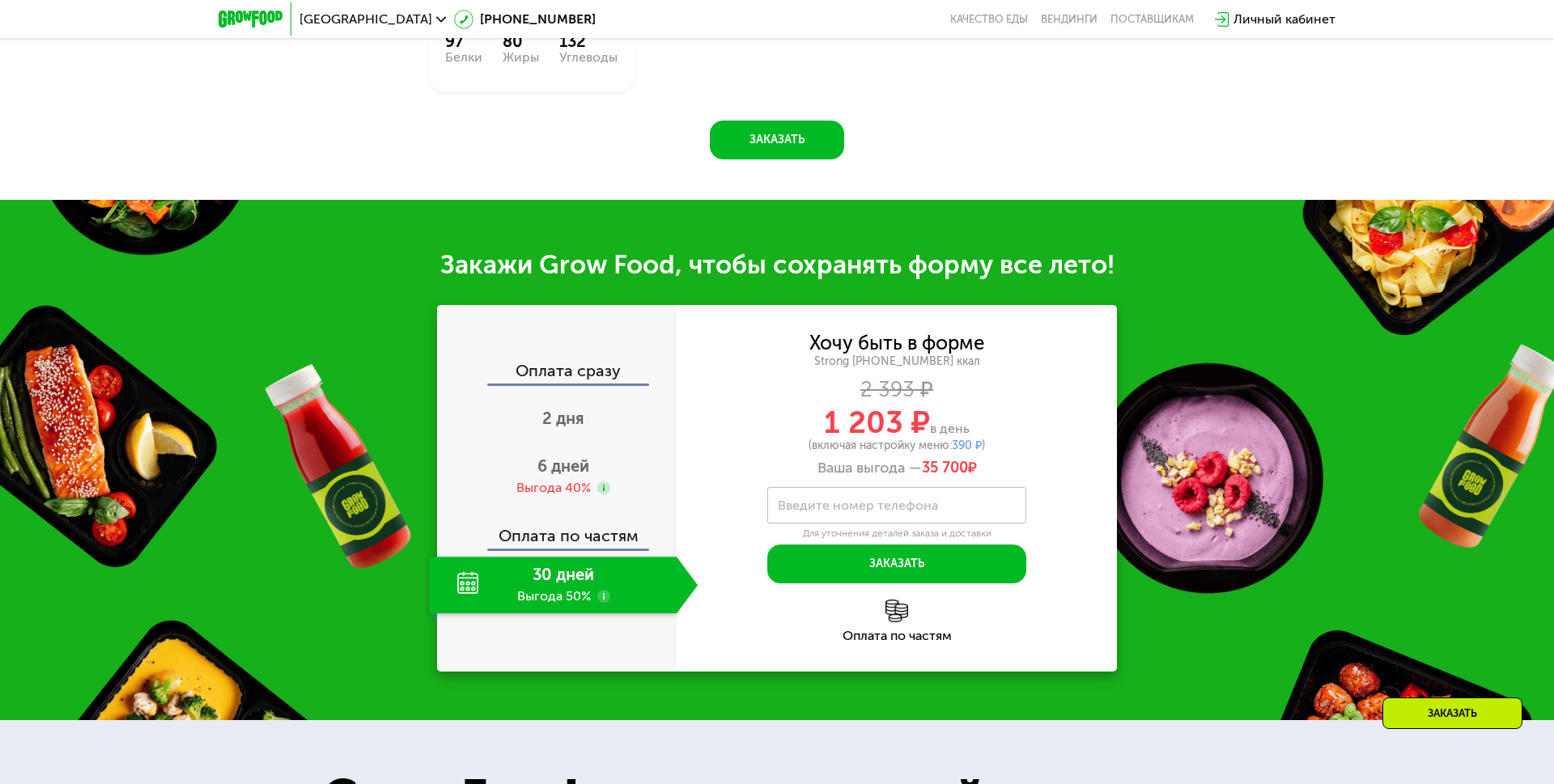
drag, startPoint x: 953, startPoint y: 443, endPoint x: 1023, endPoint y: 457, distance: 71.4
click at [1023, 457] on div "Хочу быть в форме Strong [PHONE_NUMBER] ккал 2 393 ₽ 1 203 ₽ в день (включая на…" at bounding box center [897, 405] width 440 height 144
click at [1025, 469] on div "Ваша выгода — 35 700 ₽" at bounding box center [897, 469] width 440 height 18
click at [541, 376] on div "Оплата сразу" at bounding box center [558, 374] width 238 height 21
click at [551, 413] on span "2 дня" at bounding box center [564, 418] width 42 height 19
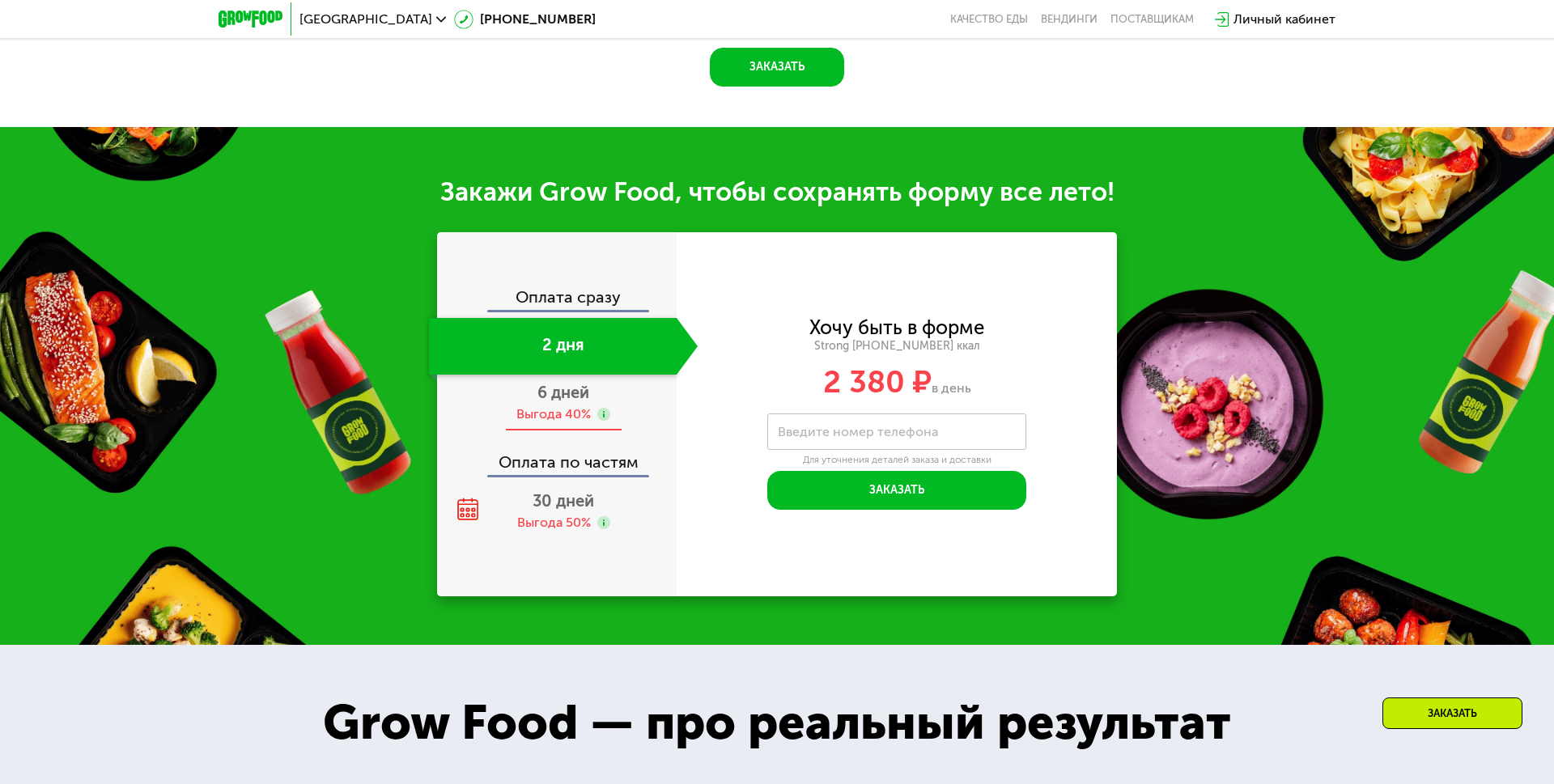
scroll to position [1679, 0]
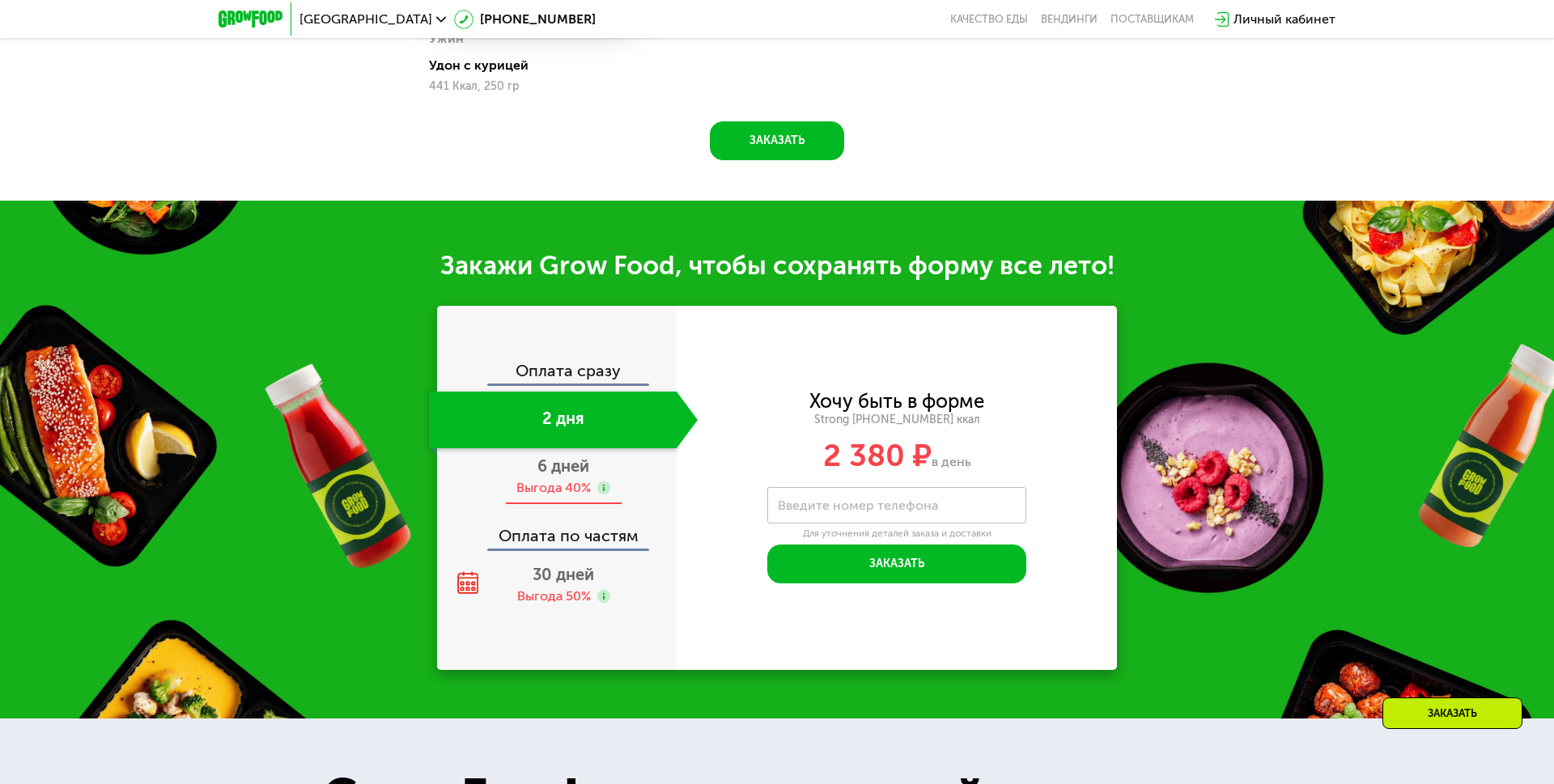
click at [559, 456] on span "6 дней" at bounding box center [563, 466] width 52 height 19
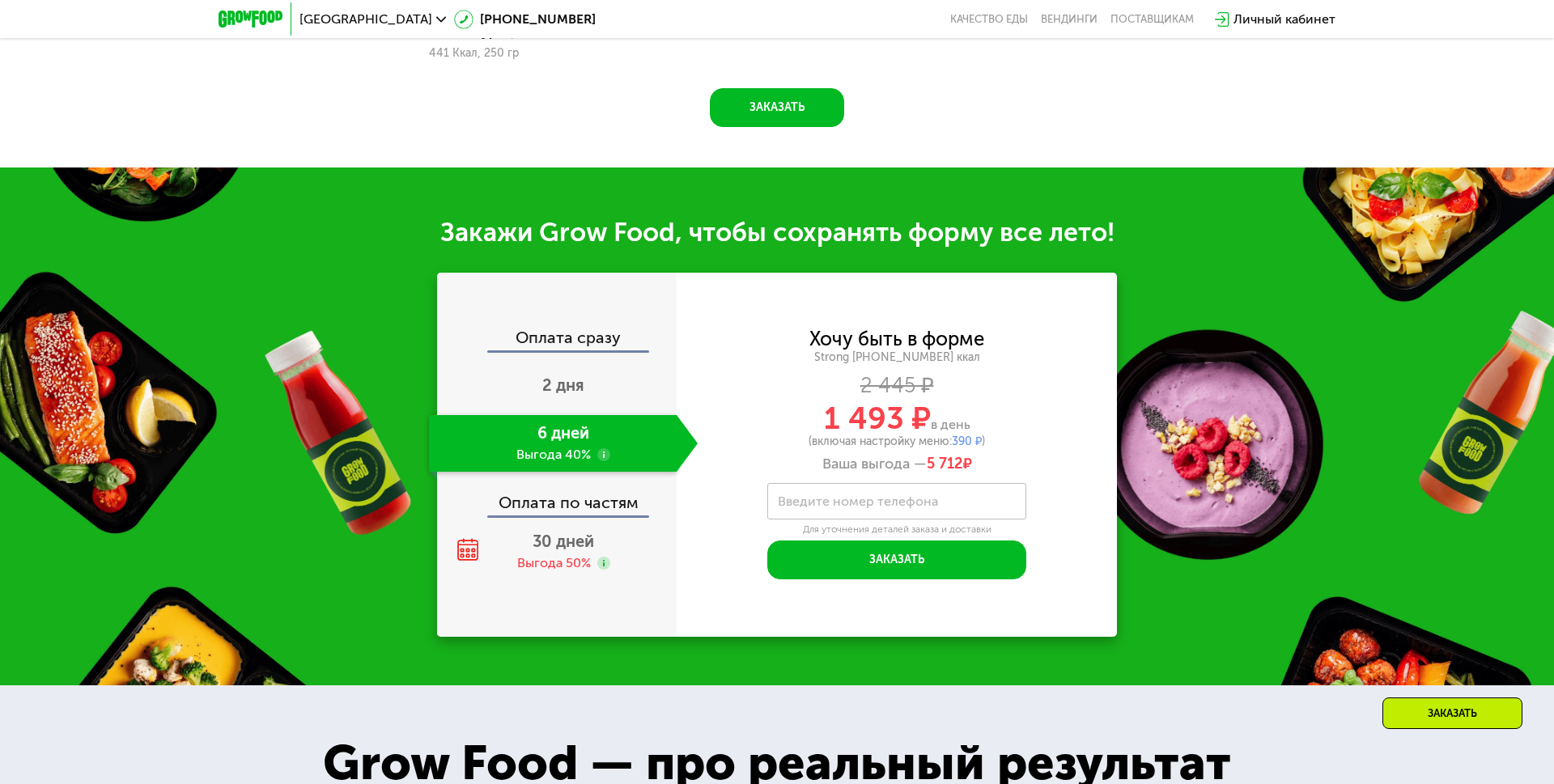
scroll to position [1720, 0]
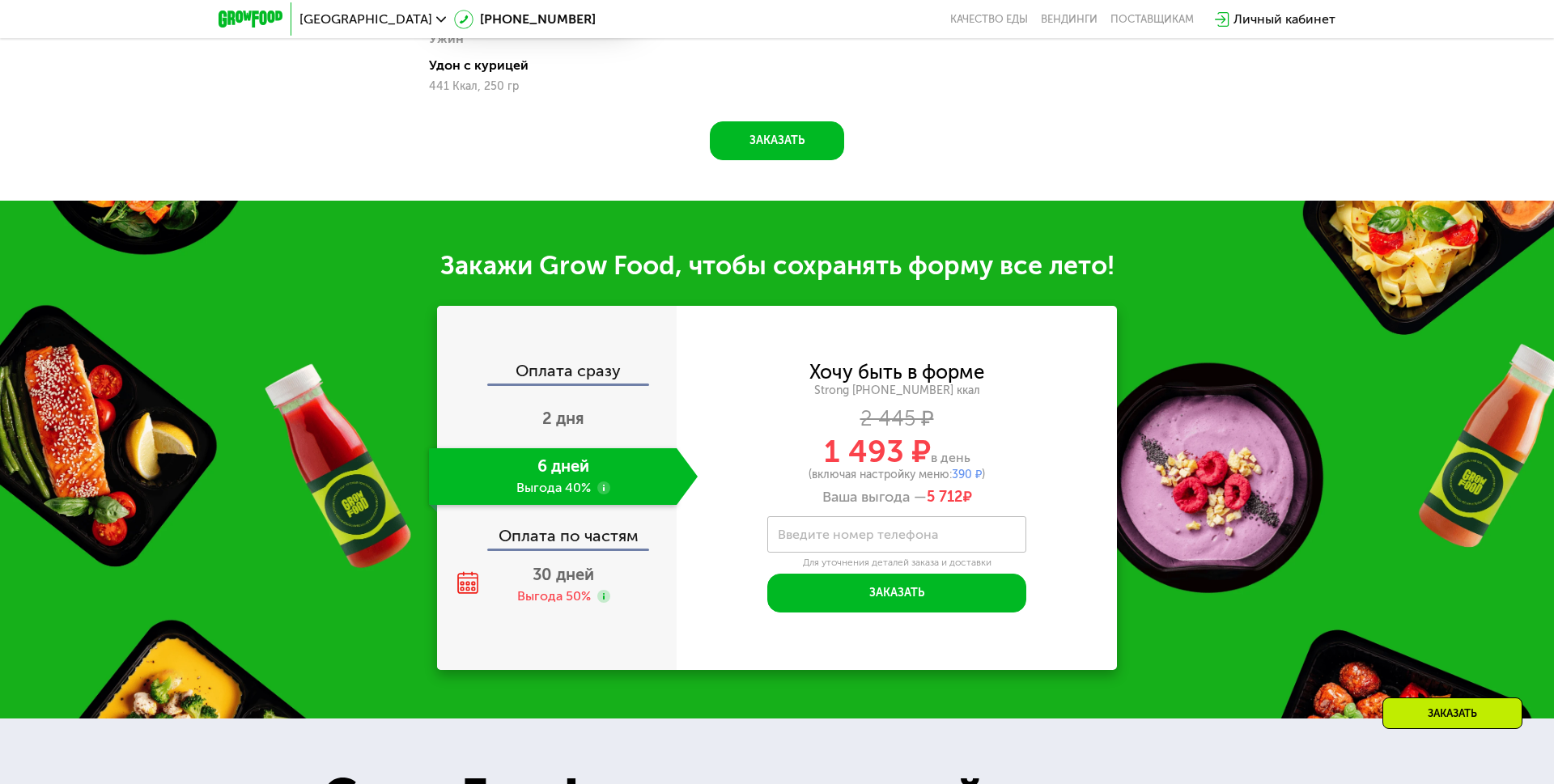
click at [564, 369] on div "Оплата сразу" at bounding box center [558, 374] width 238 height 21
click at [578, 412] on span "2 дня" at bounding box center [564, 418] width 42 height 19
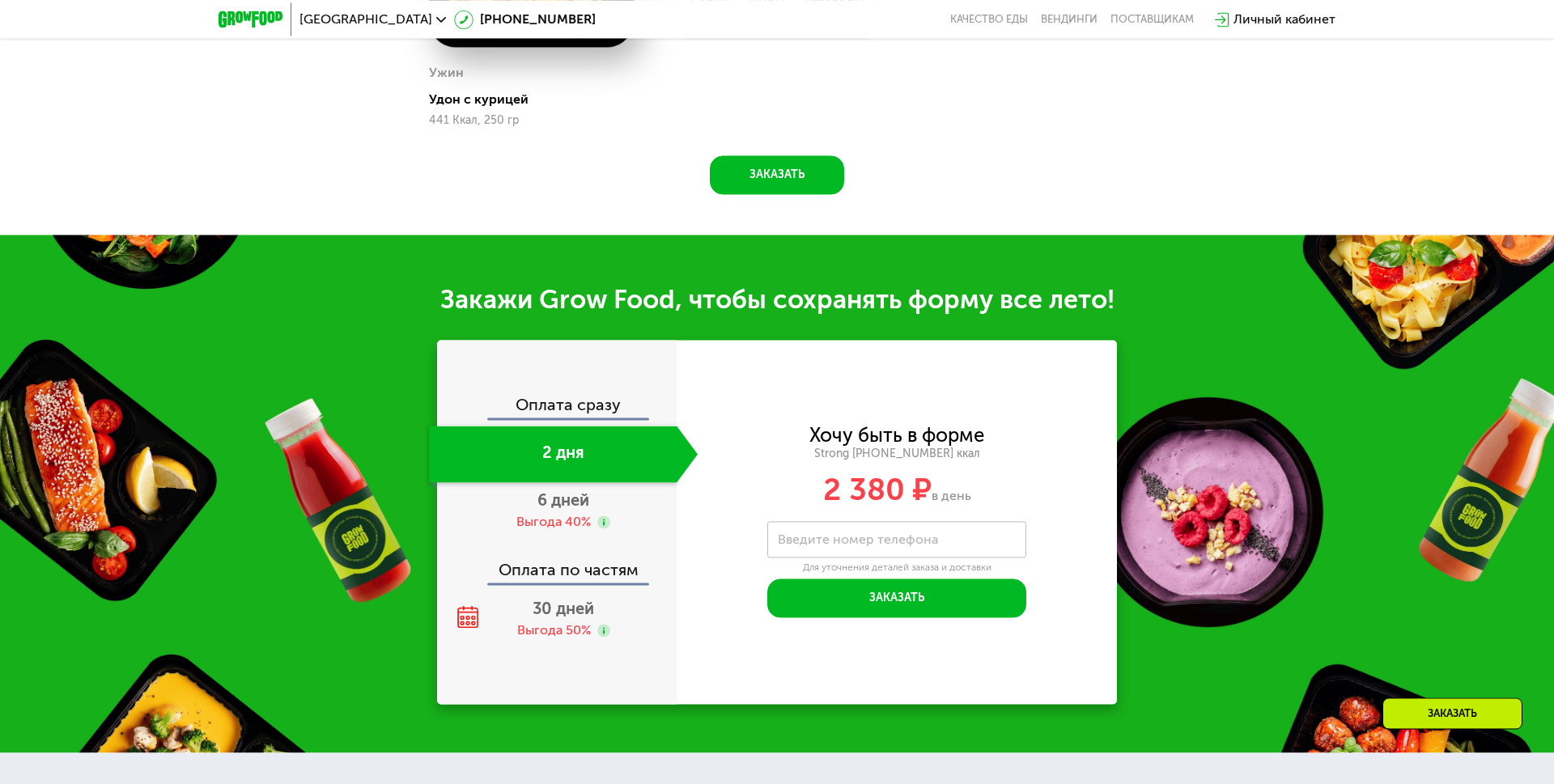
scroll to position [1679, 0]
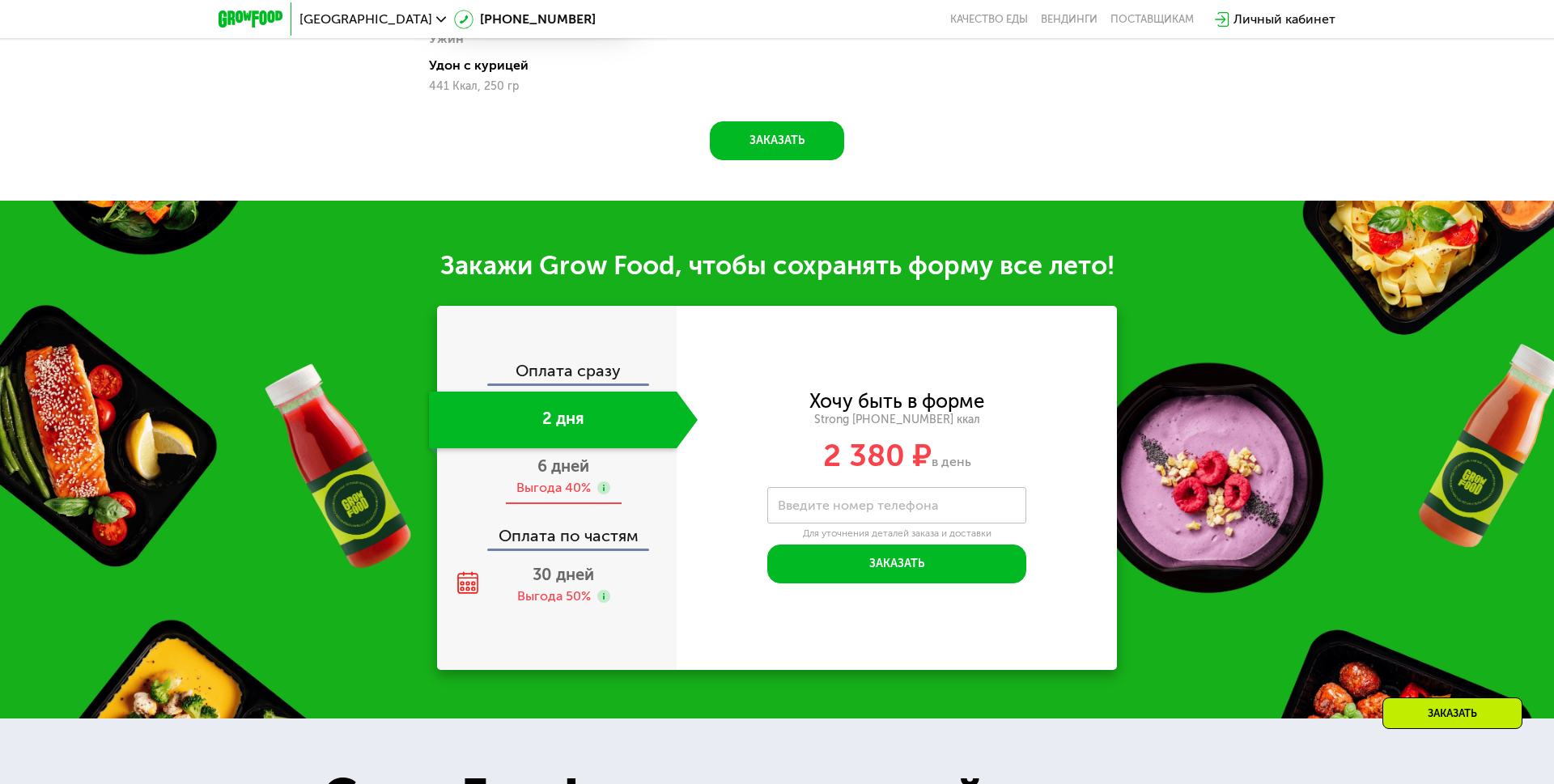
click at [547, 464] on span "6 дней" at bounding box center [563, 466] width 52 height 19
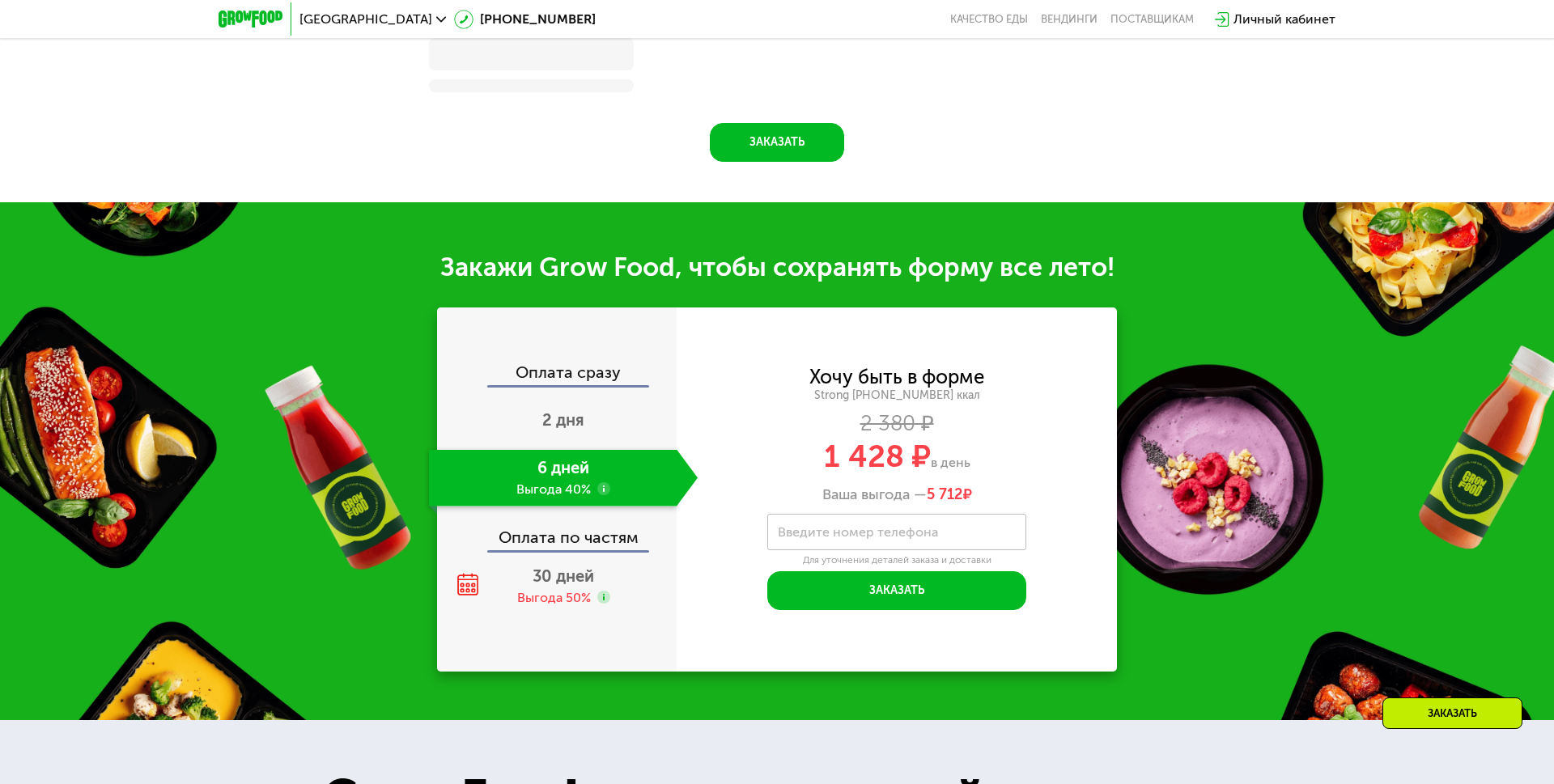
scroll to position [1720, 0]
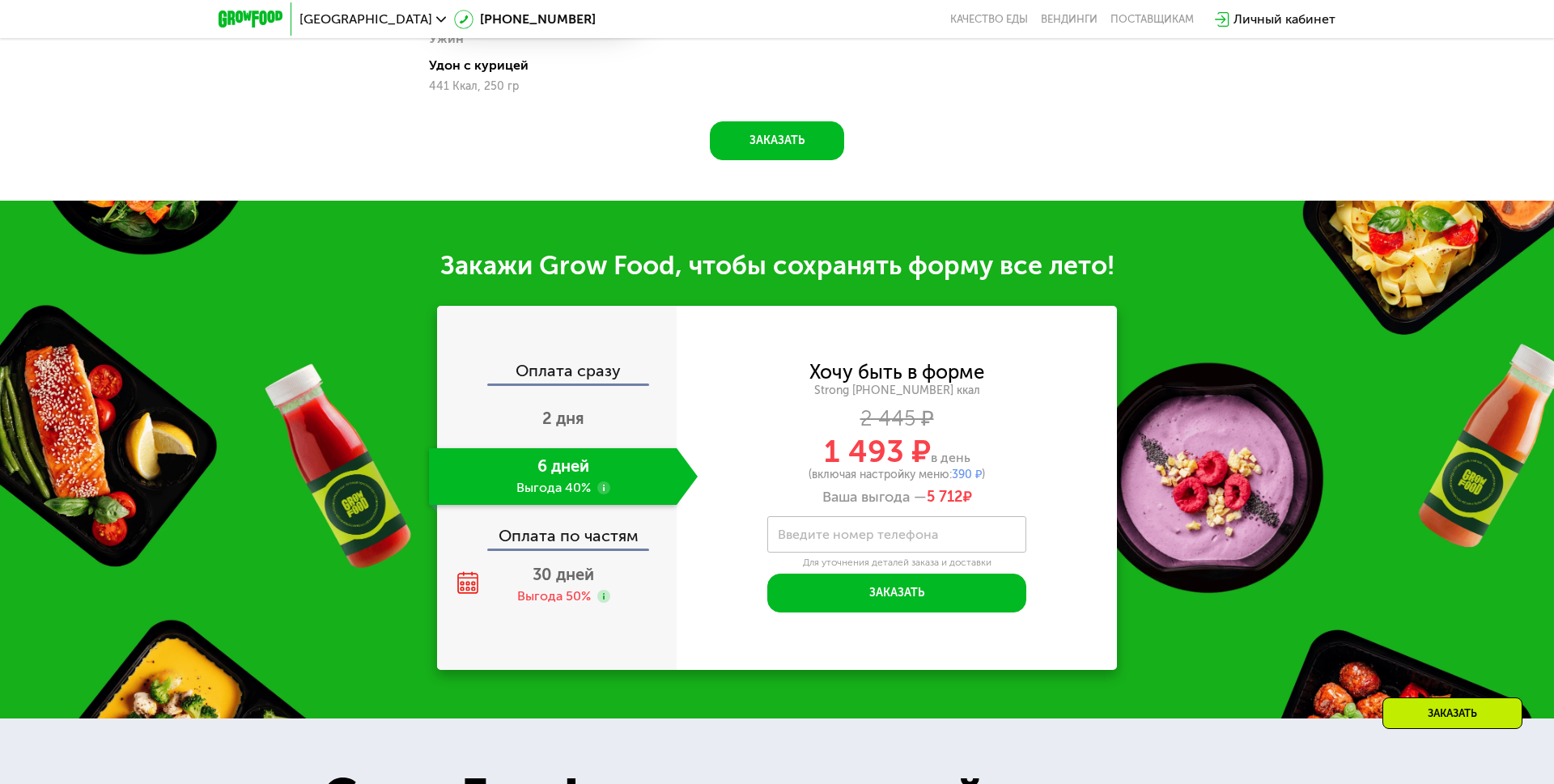
click at [571, 554] on div "Оплата сразу 2 дня 6 дней Выгода 40% Оплата по частям 30 дней Выгода 50%" at bounding box center [557, 488] width 240 height 251
click at [568, 570] on span "30 дней" at bounding box center [564, 574] width 62 height 19
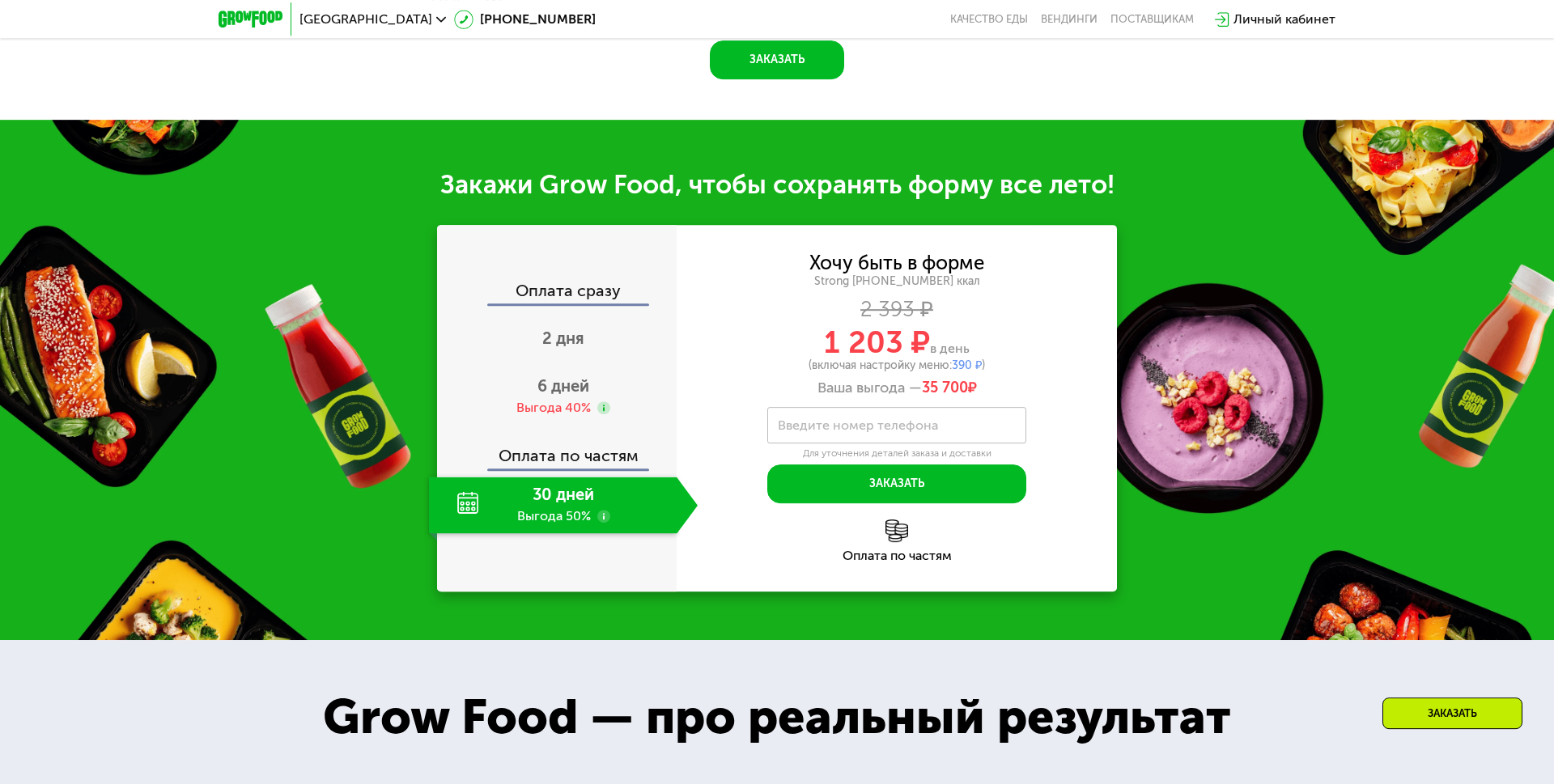
scroll to position [1845, 0]
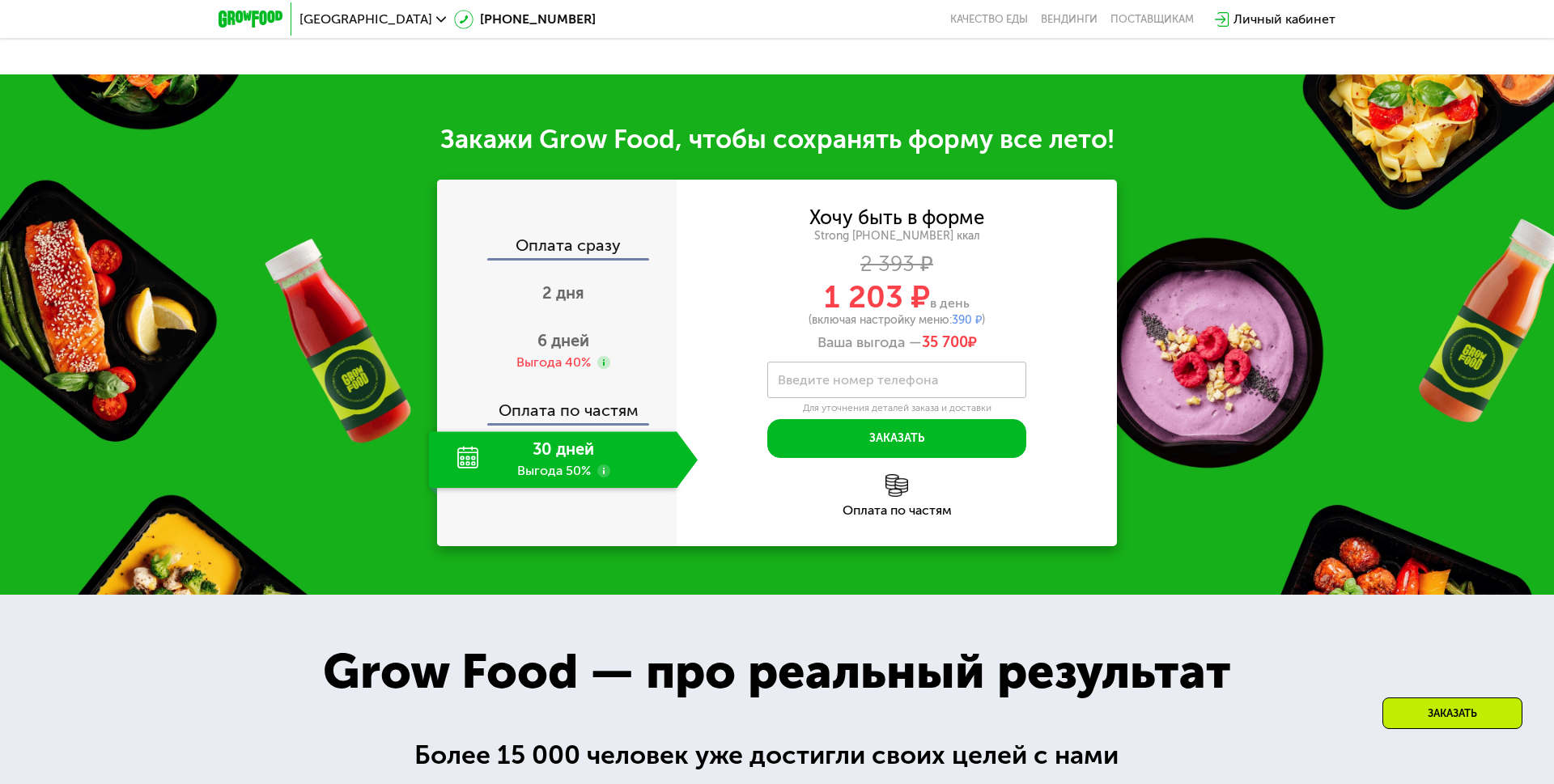
click at [603, 478] on div at bounding box center [603, 471] width 13 height 15
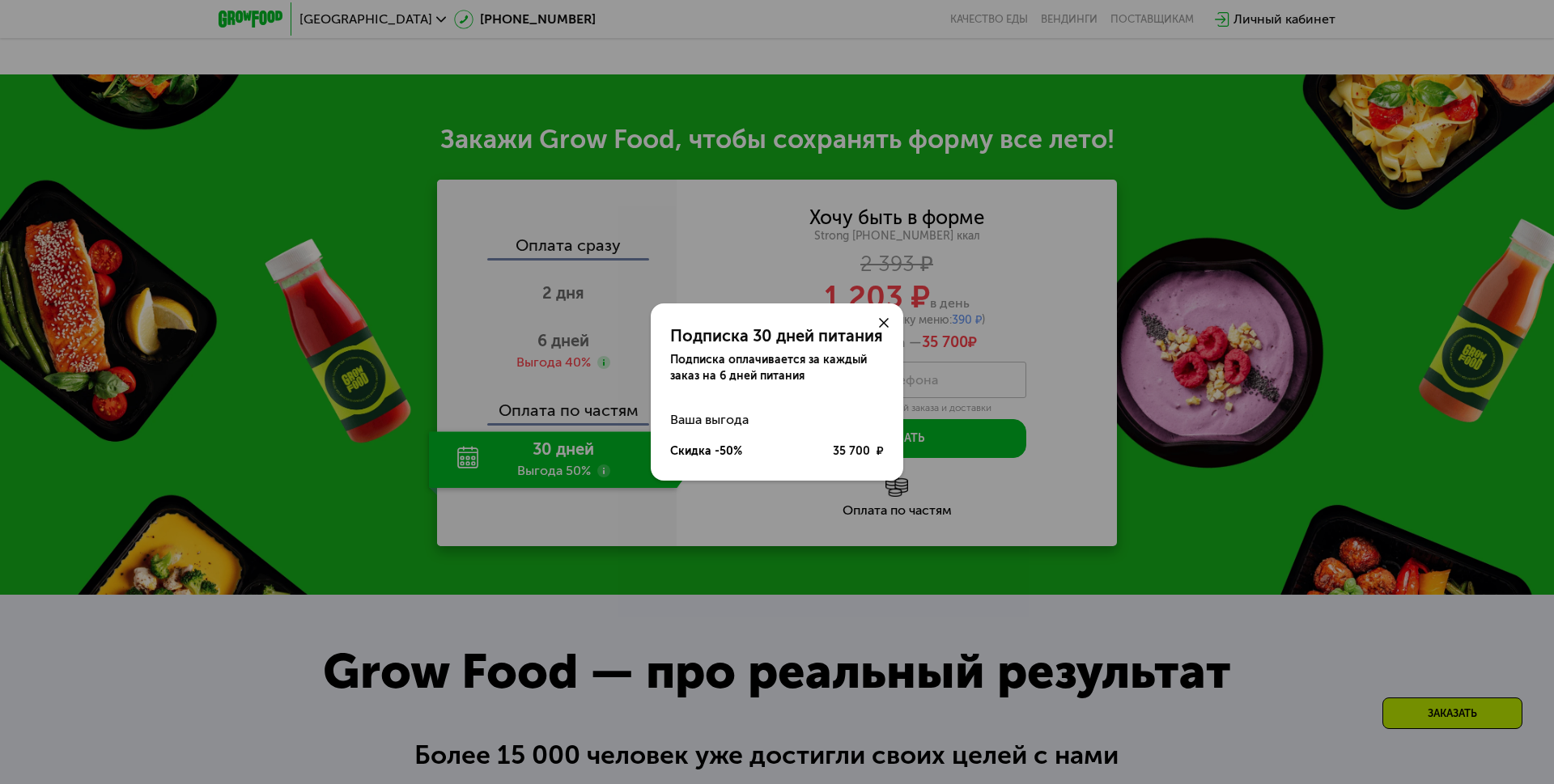
click at [881, 321] on use at bounding box center [884, 322] width 10 height 10
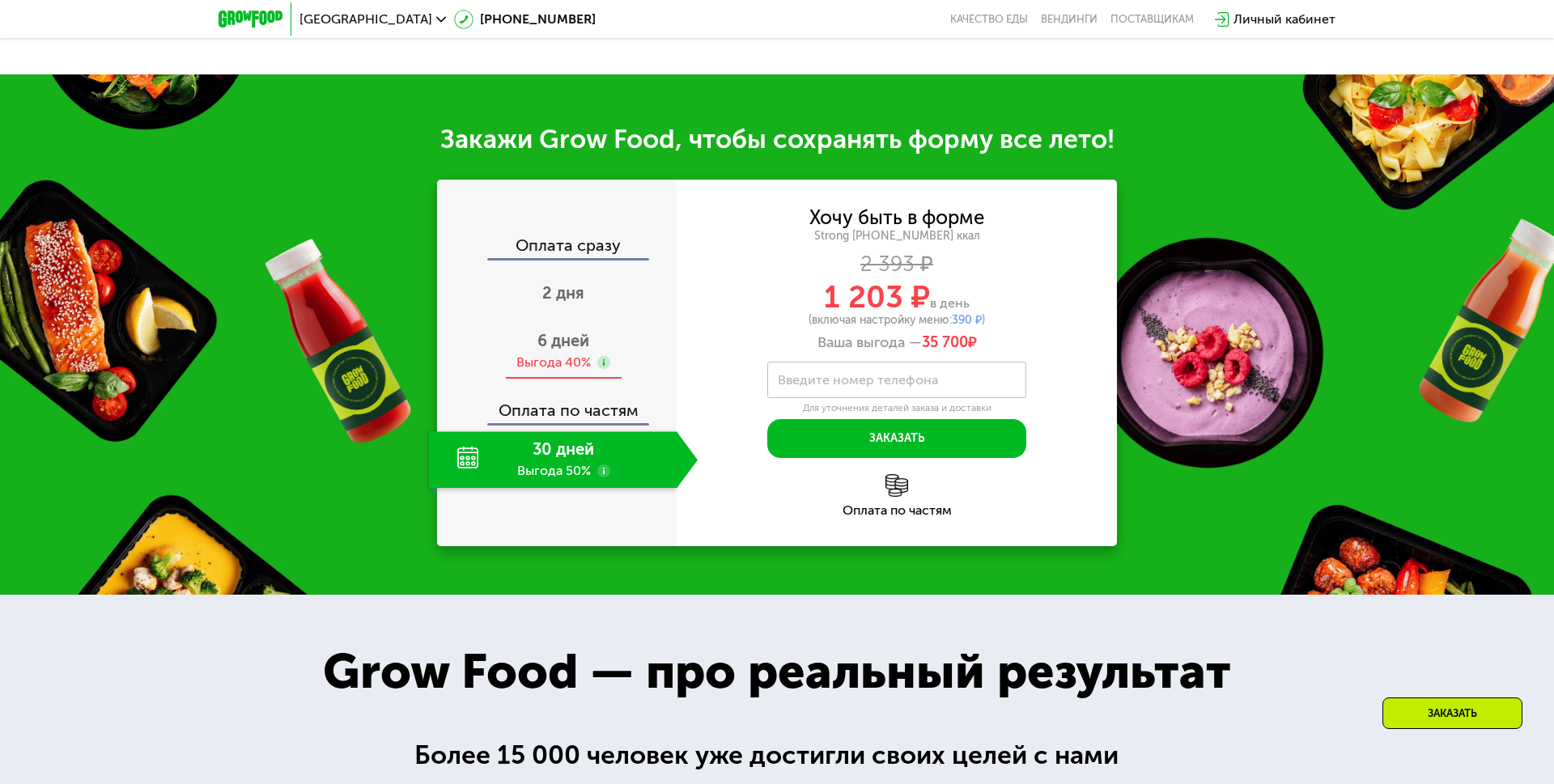
click at [578, 362] on div "Выгода 40%" at bounding box center [553, 363] width 75 height 18
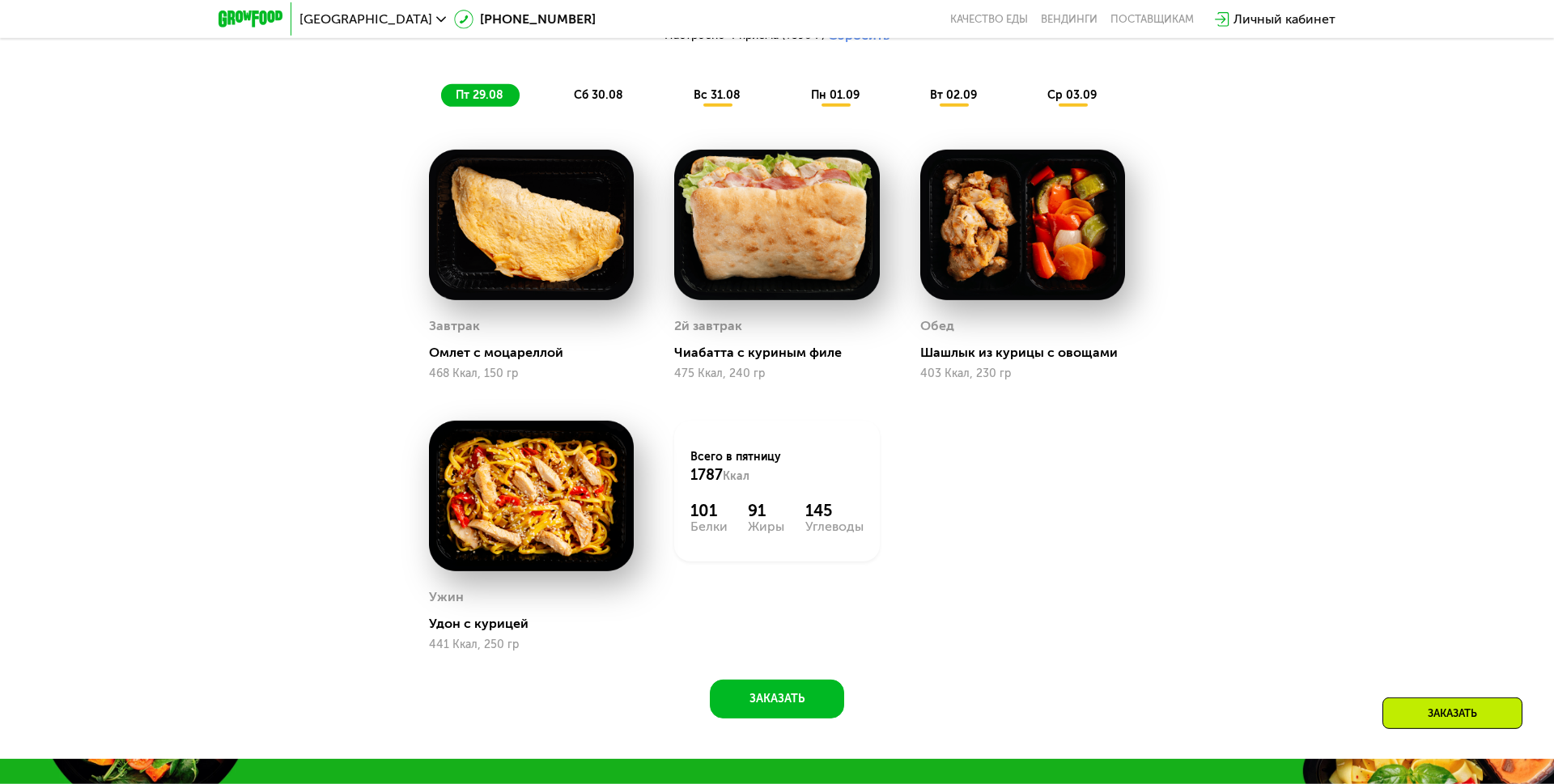
scroll to position [1200, 0]
